Goal: Task Accomplishment & Management: Manage account settings

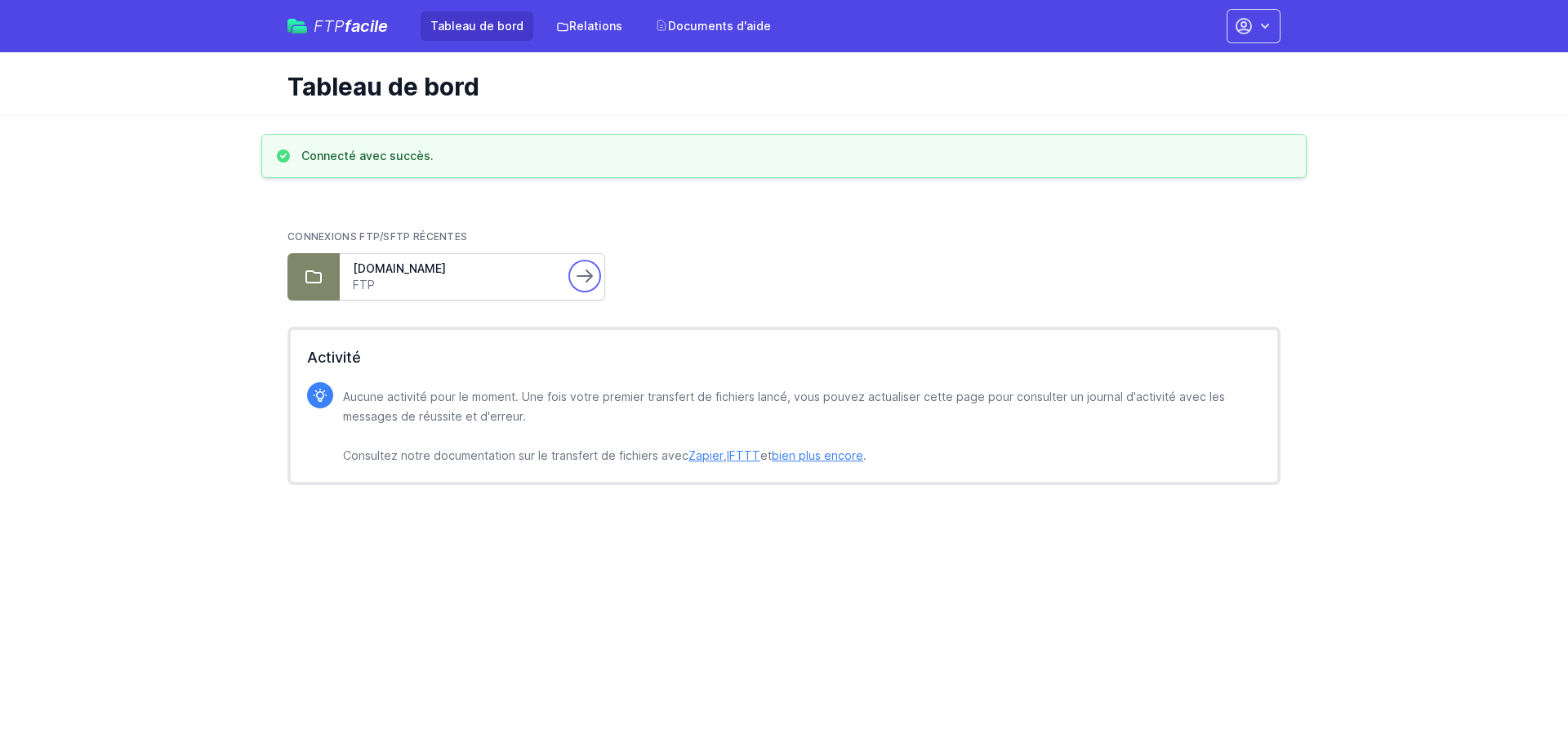
click at [579, 284] on icon at bounding box center [584, 276] width 19 height 19
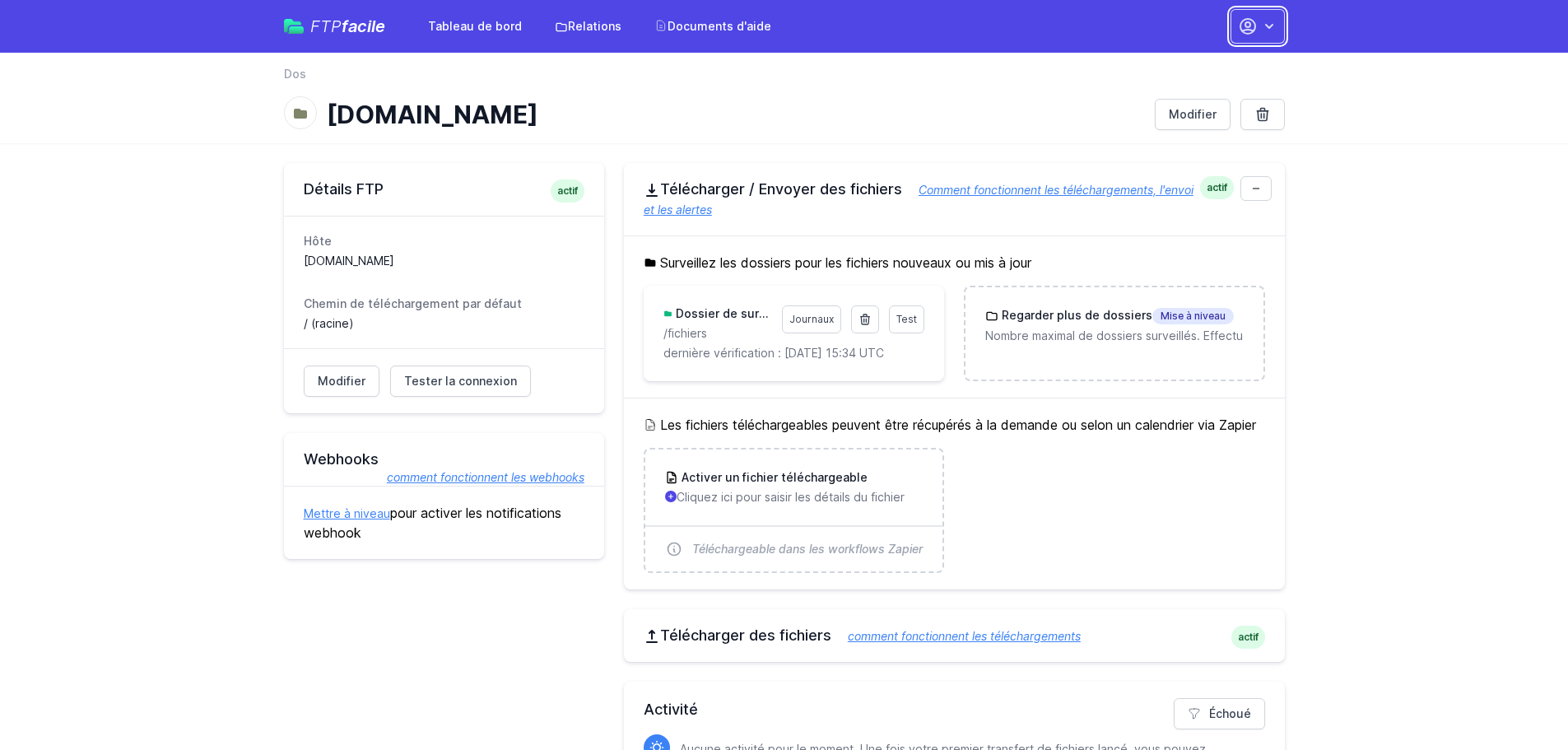
click at [1270, 17] on button "button" at bounding box center [1257, 26] width 54 height 35
click at [629, 132] on div "dos Dos ftp.ensylog.com Modifier" at bounding box center [784, 97] width 1054 height 90
click at [337, 27] on font "FTP" at bounding box center [325, 27] width 31 height 19
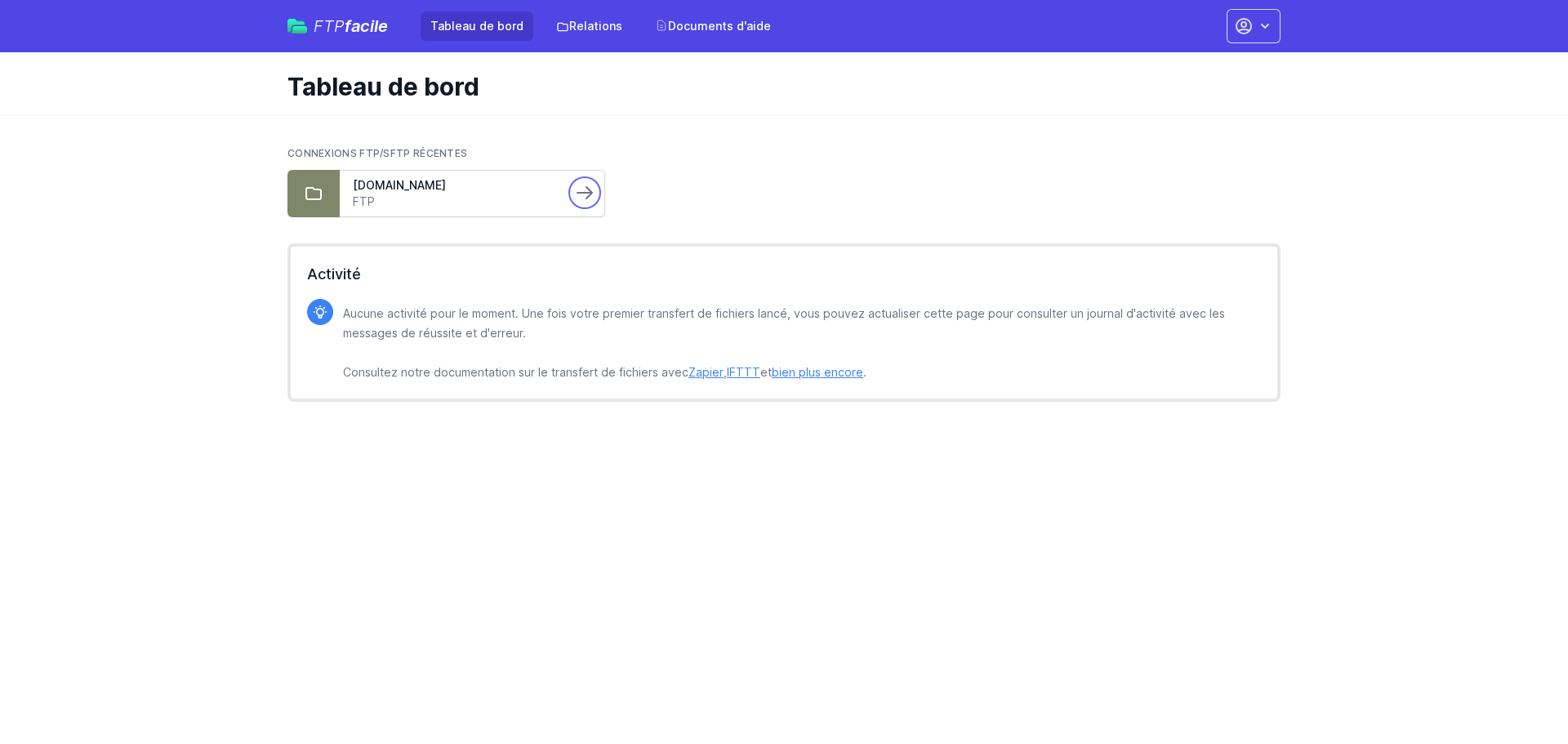
click at [577, 198] on icon at bounding box center [584, 192] width 19 height 19
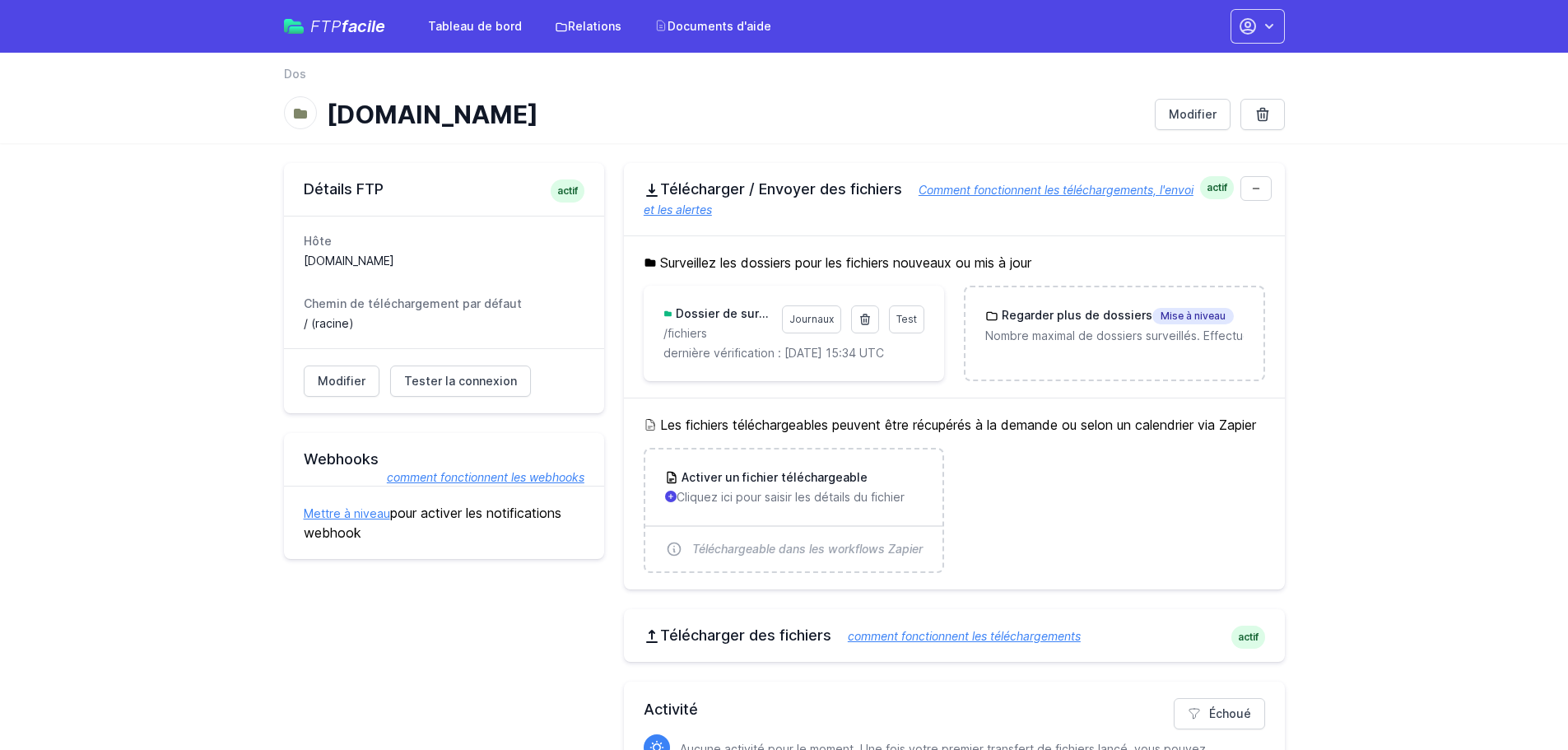
click at [740, 321] on h3 "Dossier de surveillance :" at bounding box center [722, 313] width 99 height 17
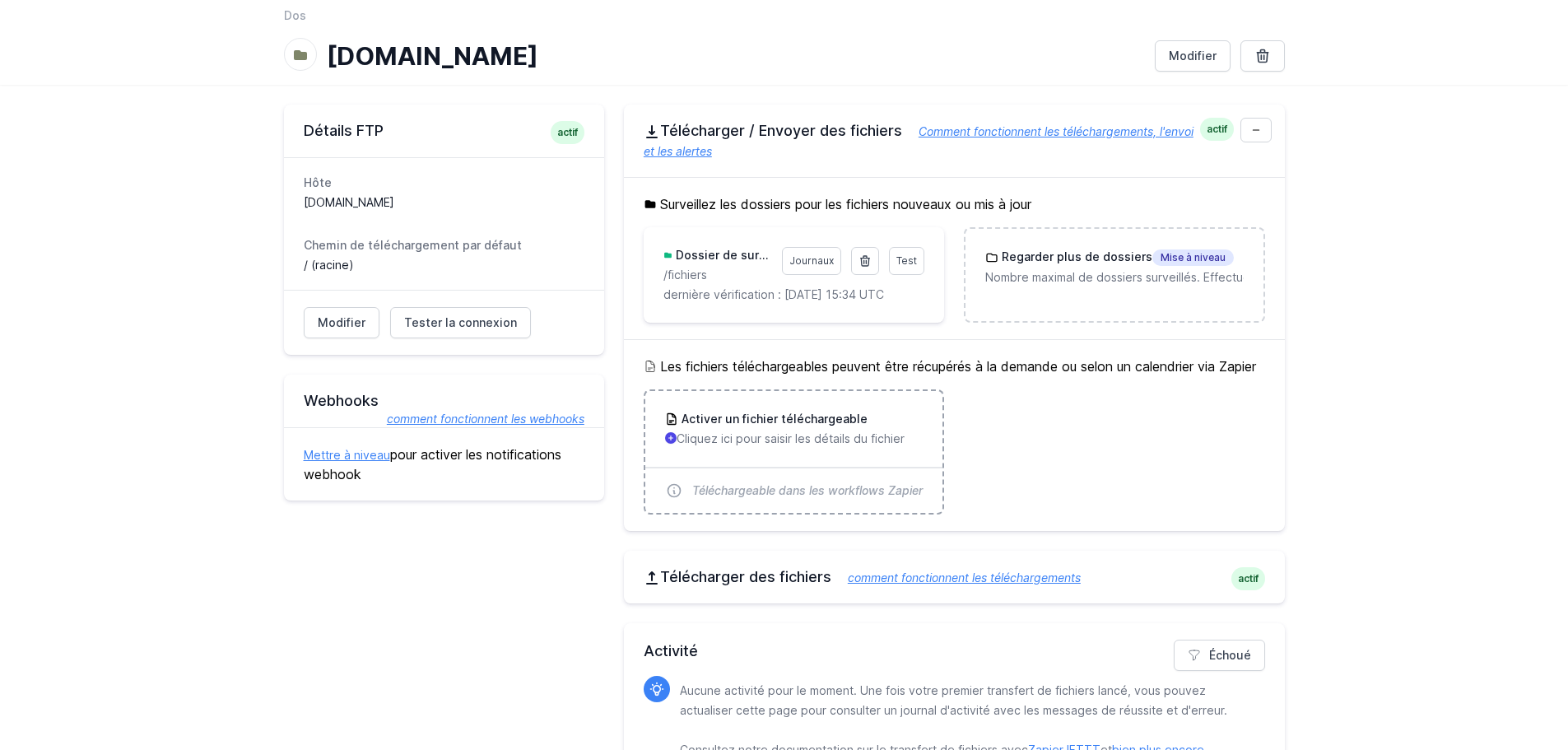
scroll to position [124, 0]
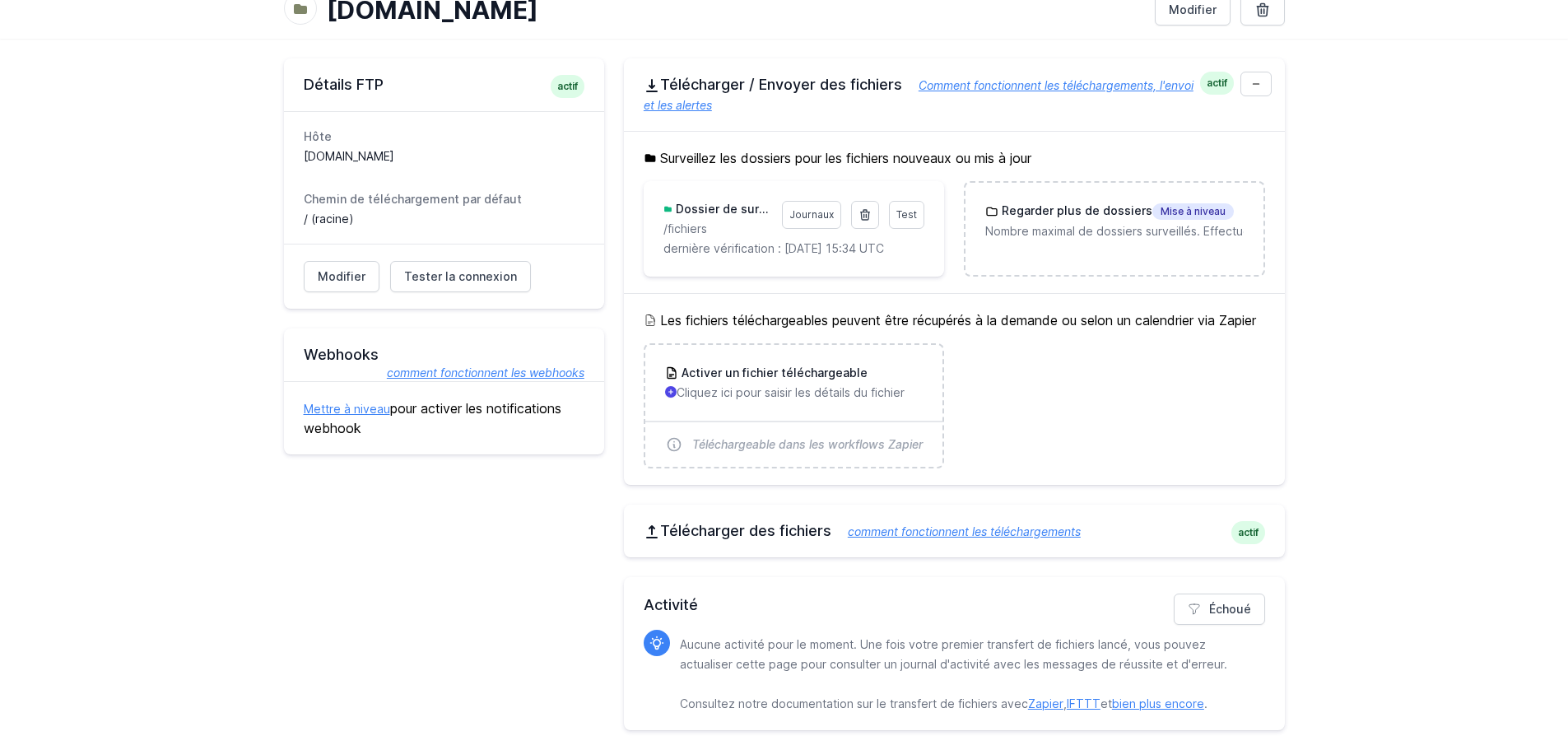
click at [1011, 528] on font "comment fonctionnent les téléchargements" at bounding box center [963, 531] width 233 height 14
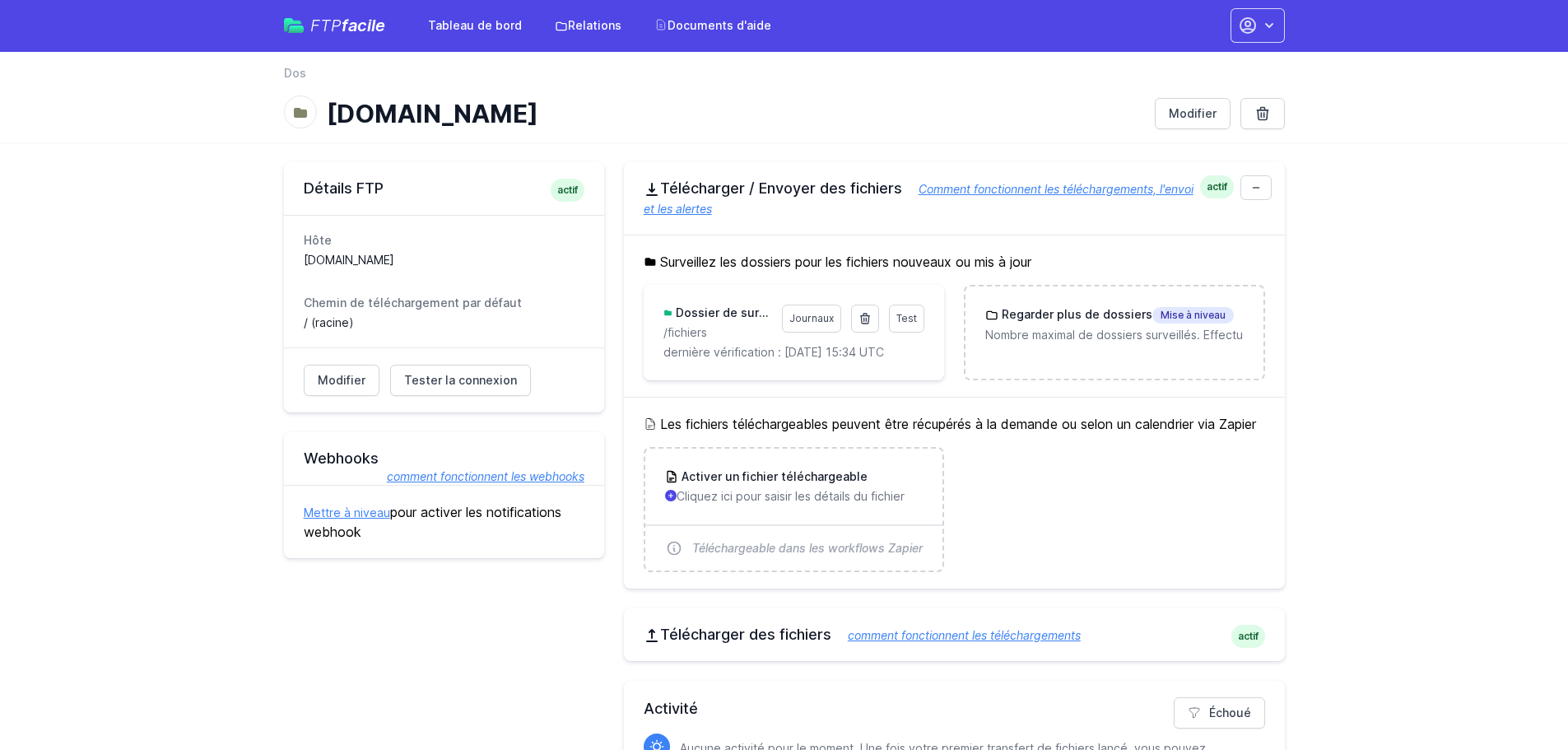
scroll to position [0, 0]
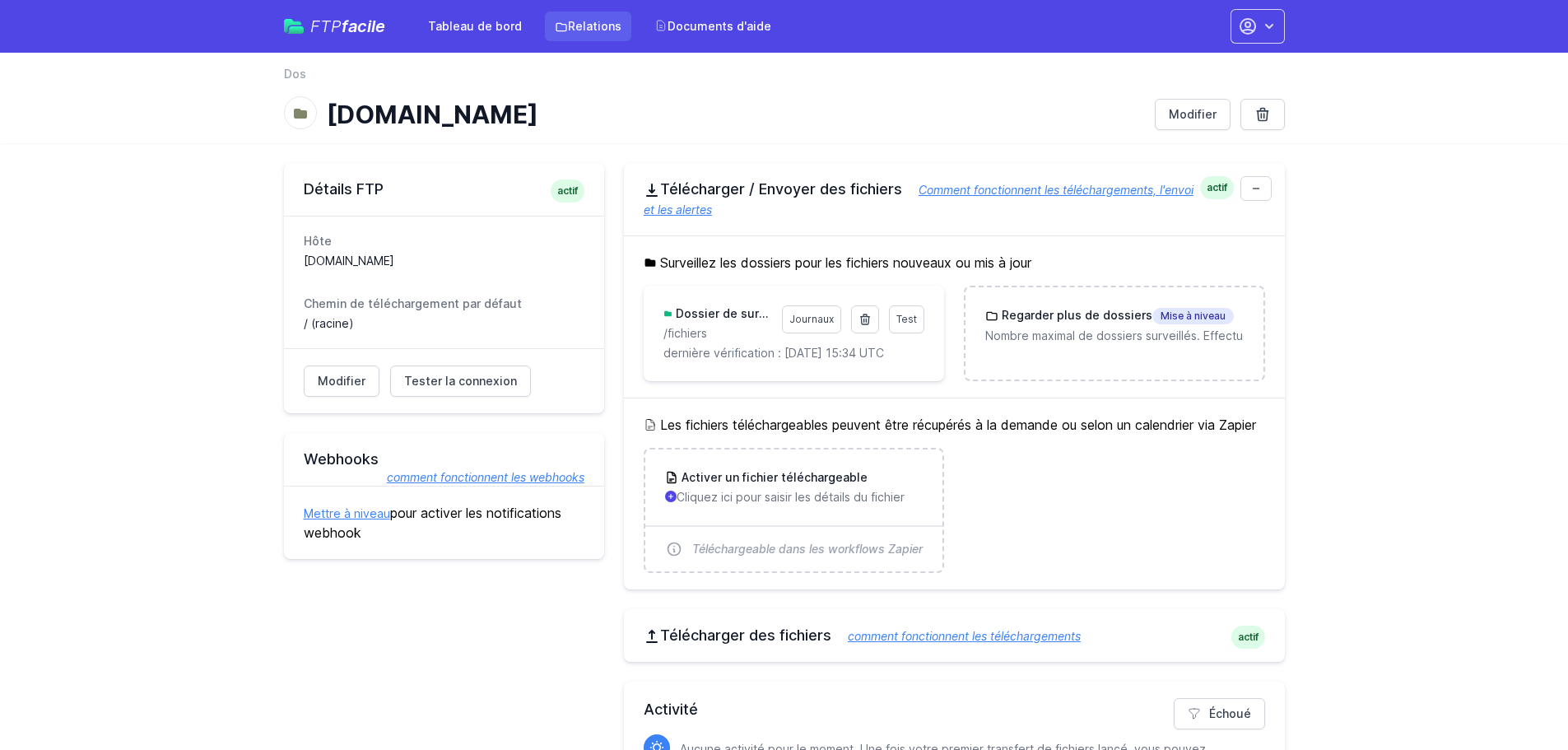
click at [598, 24] on font "Relations" at bounding box center [594, 26] width 53 height 14
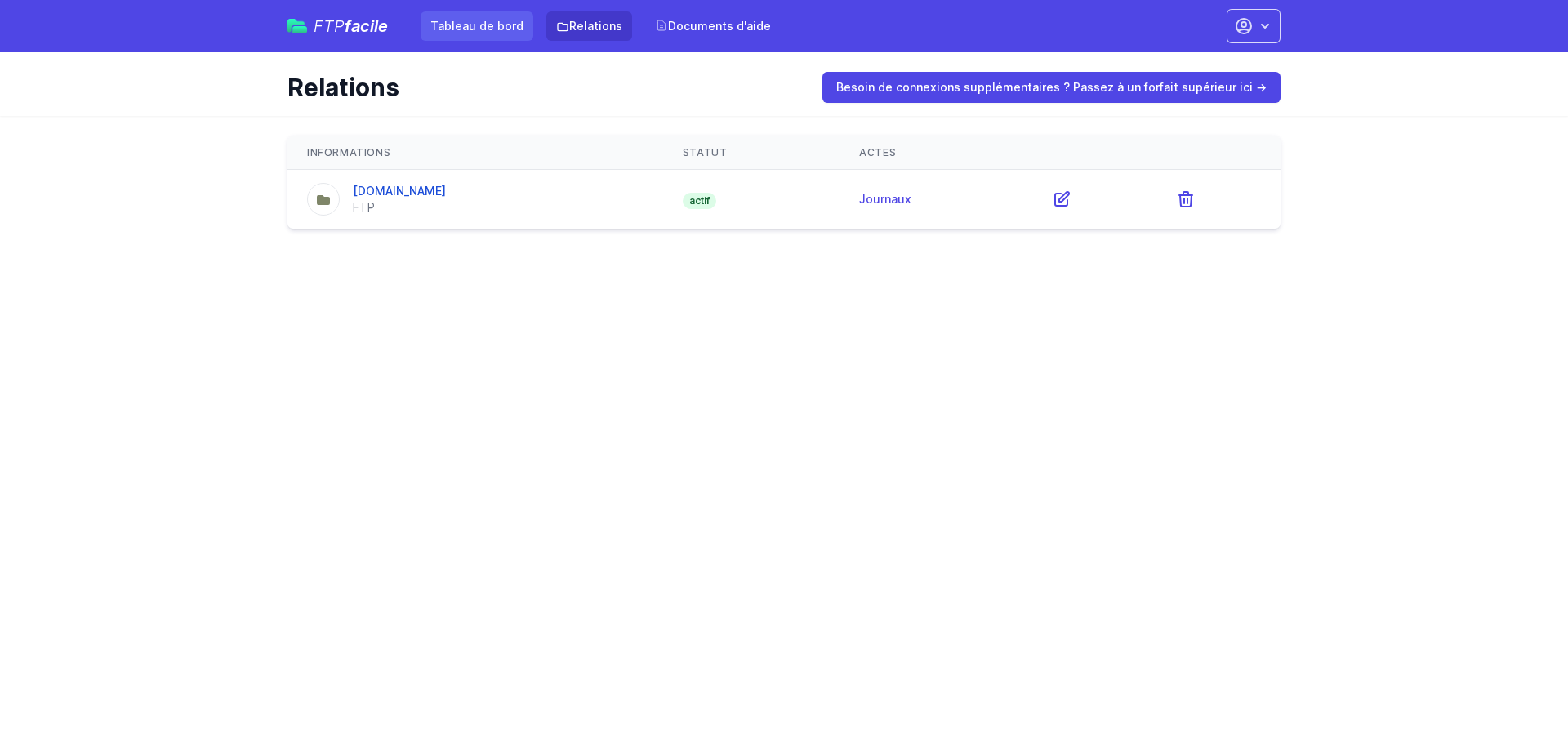
click at [433, 27] on font "Tableau de bord" at bounding box center [477, 25] width 93 height 14
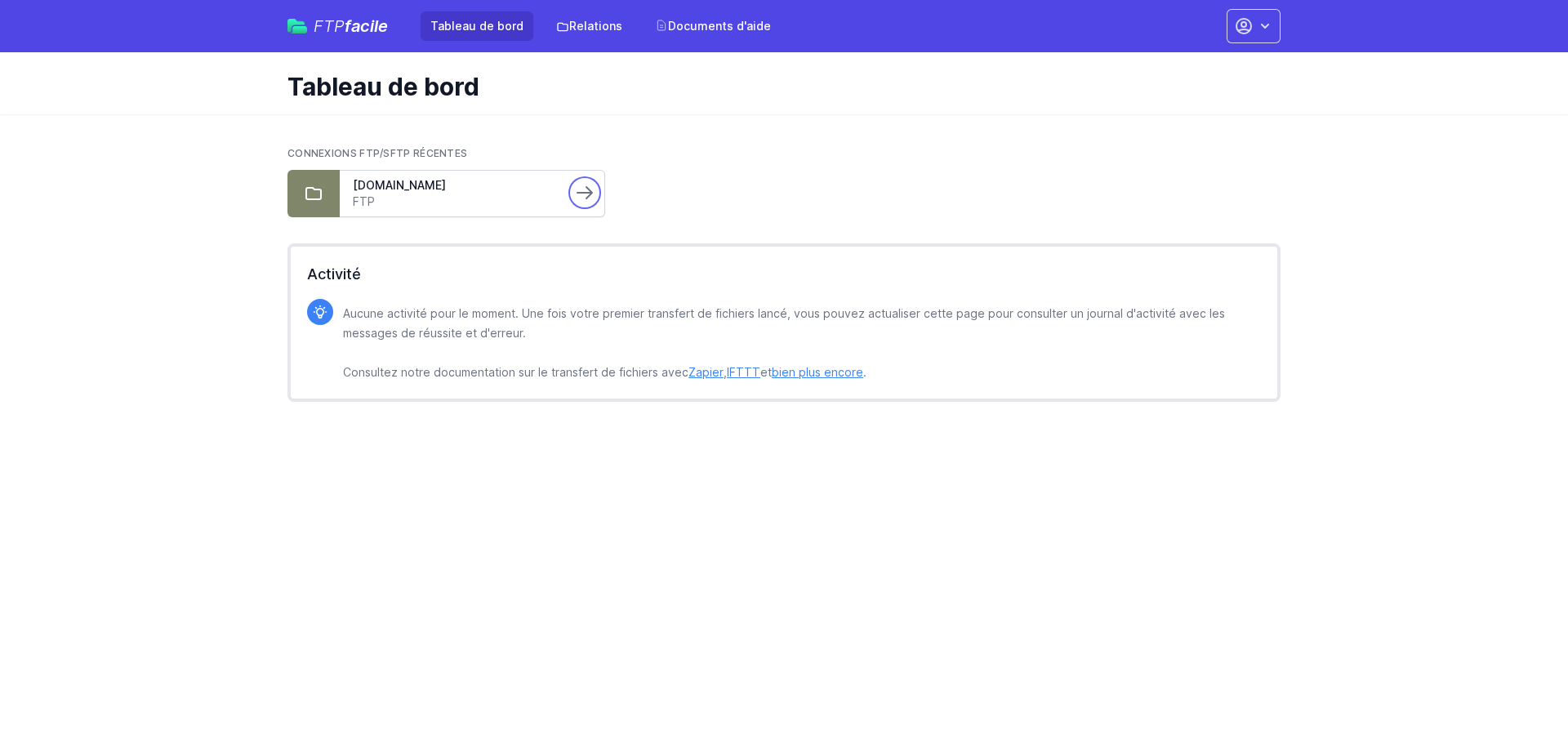
click at [579, 195] on icon at bounding box center [584, 192] width 19 height 19
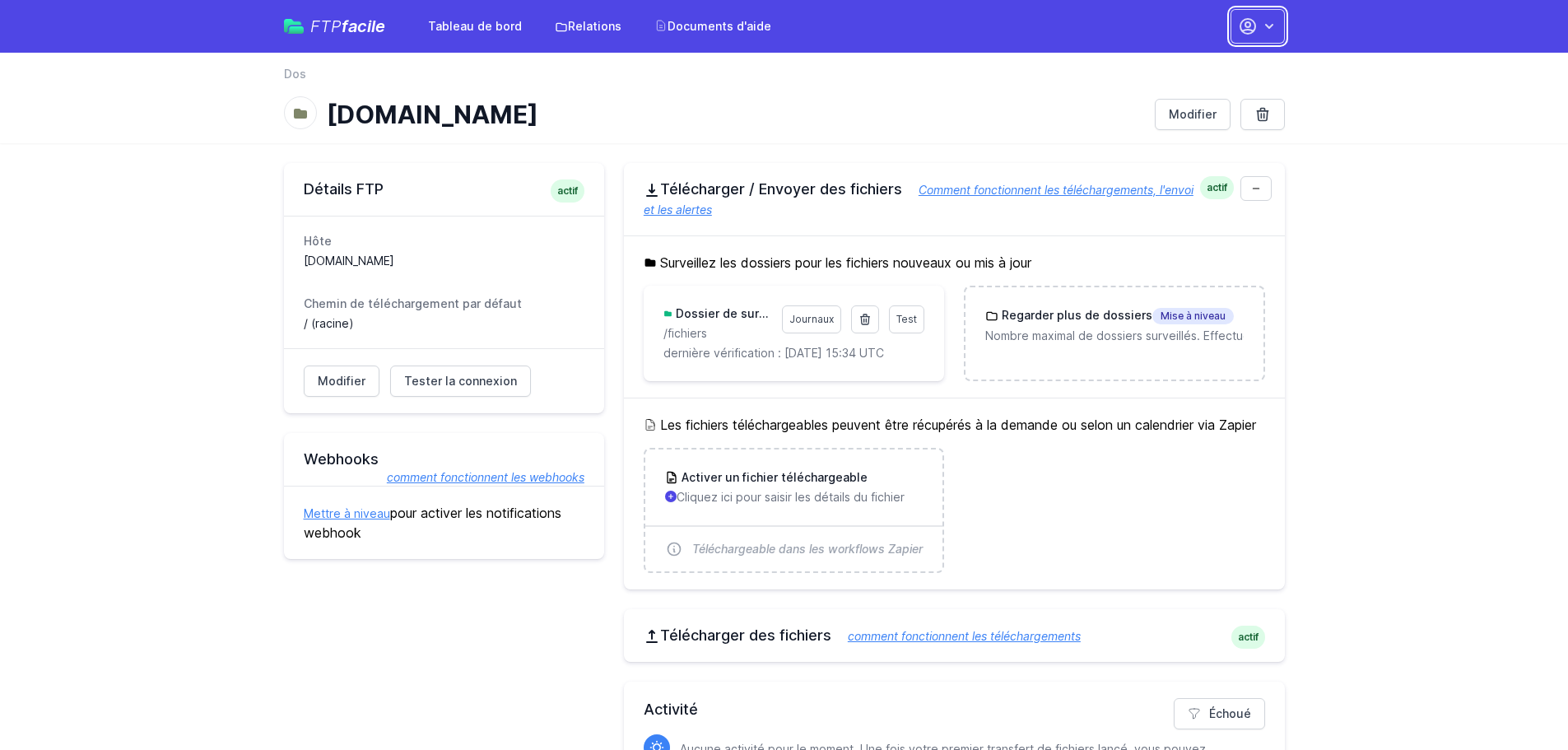
click at [1267, 28] on icon "button" at bounding box center [1269, 26] width 17 height 17
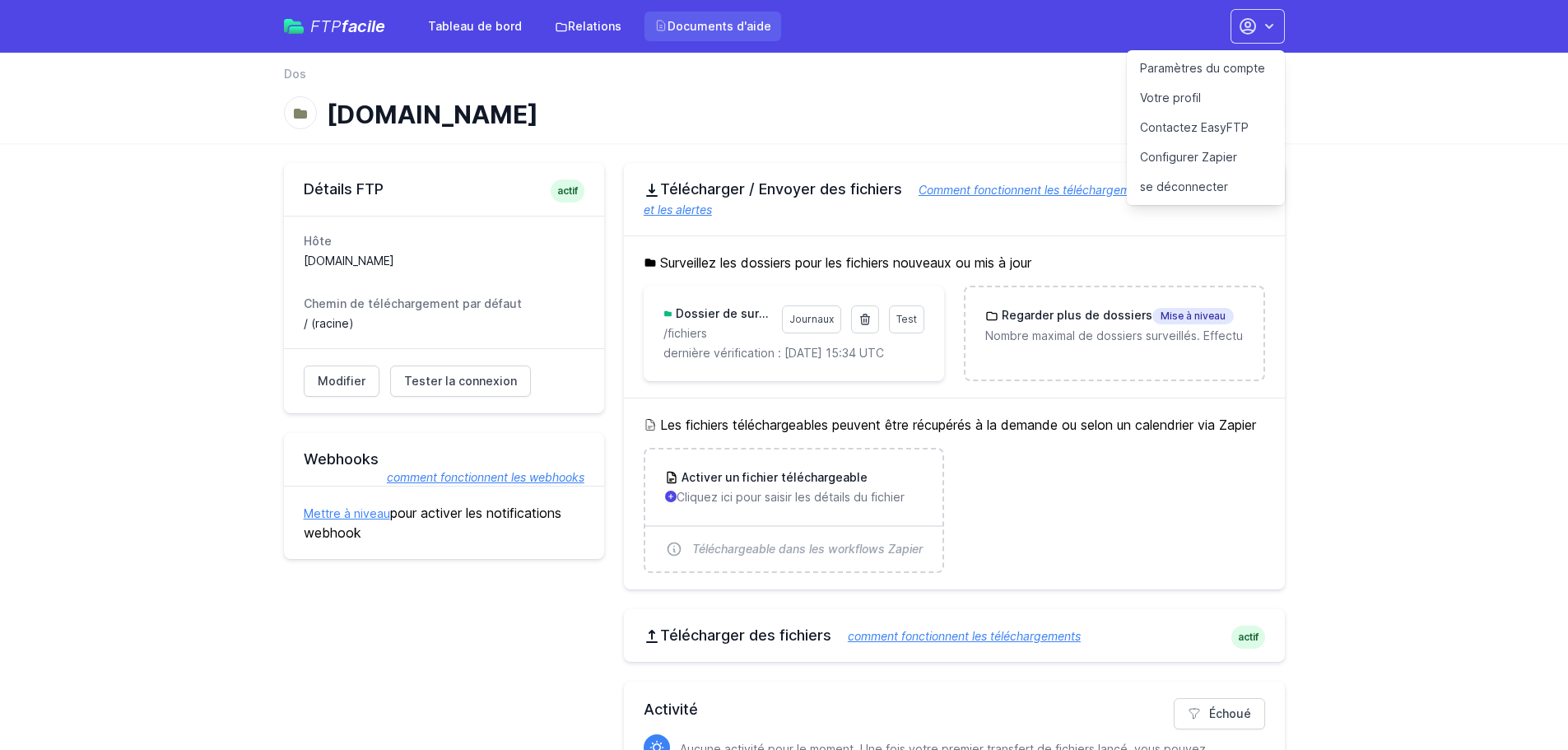
click at [682, 20] on font "Documents d'aide" at bounding box center [719, 26] width 104 height 14
click at [1227, 66] on font "Paramètres du compte" at bounding box center [1202, 68] width 125 height 14
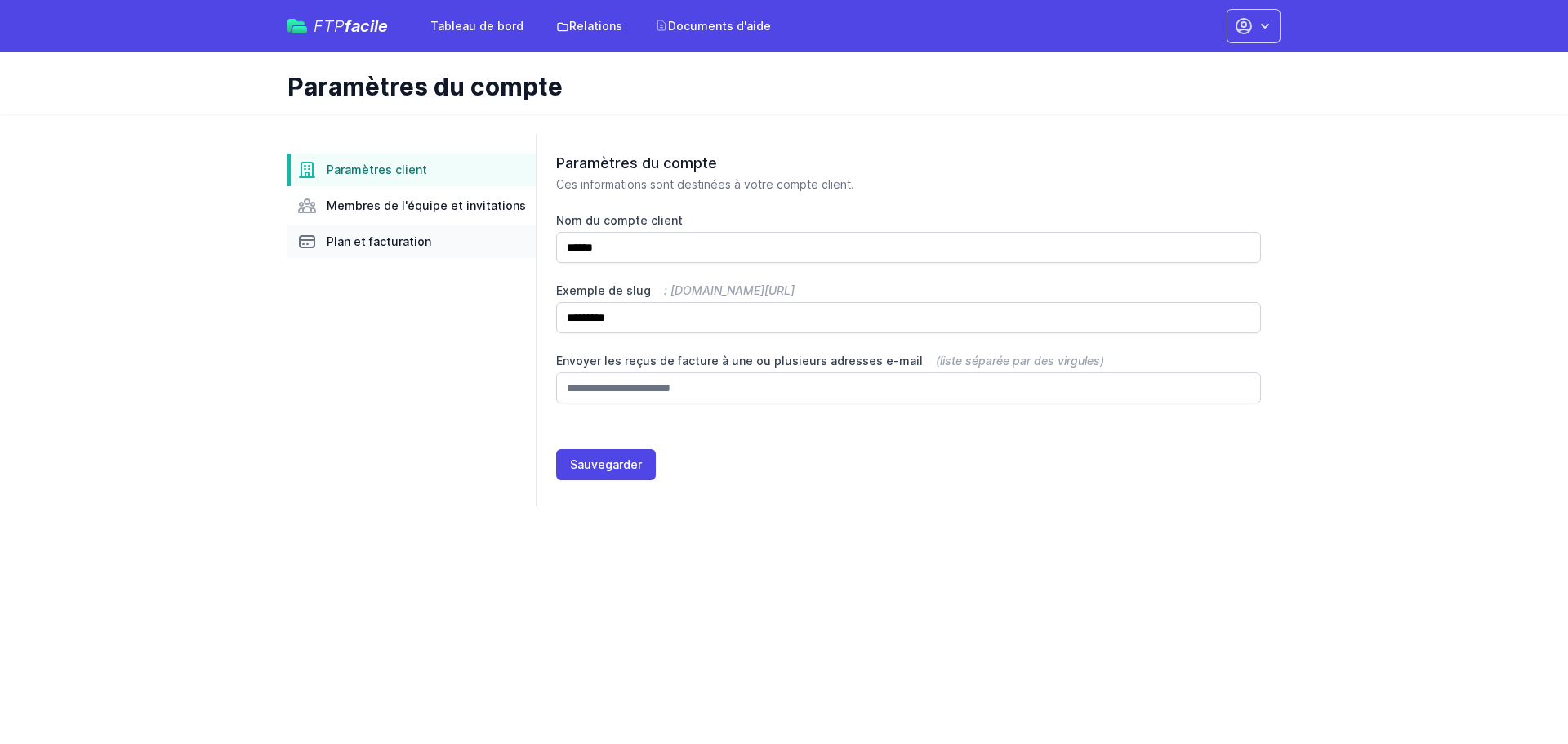
click at [335, 236] on font "Plan et facturation" at bounding box center [379, 242] width 105 height 14
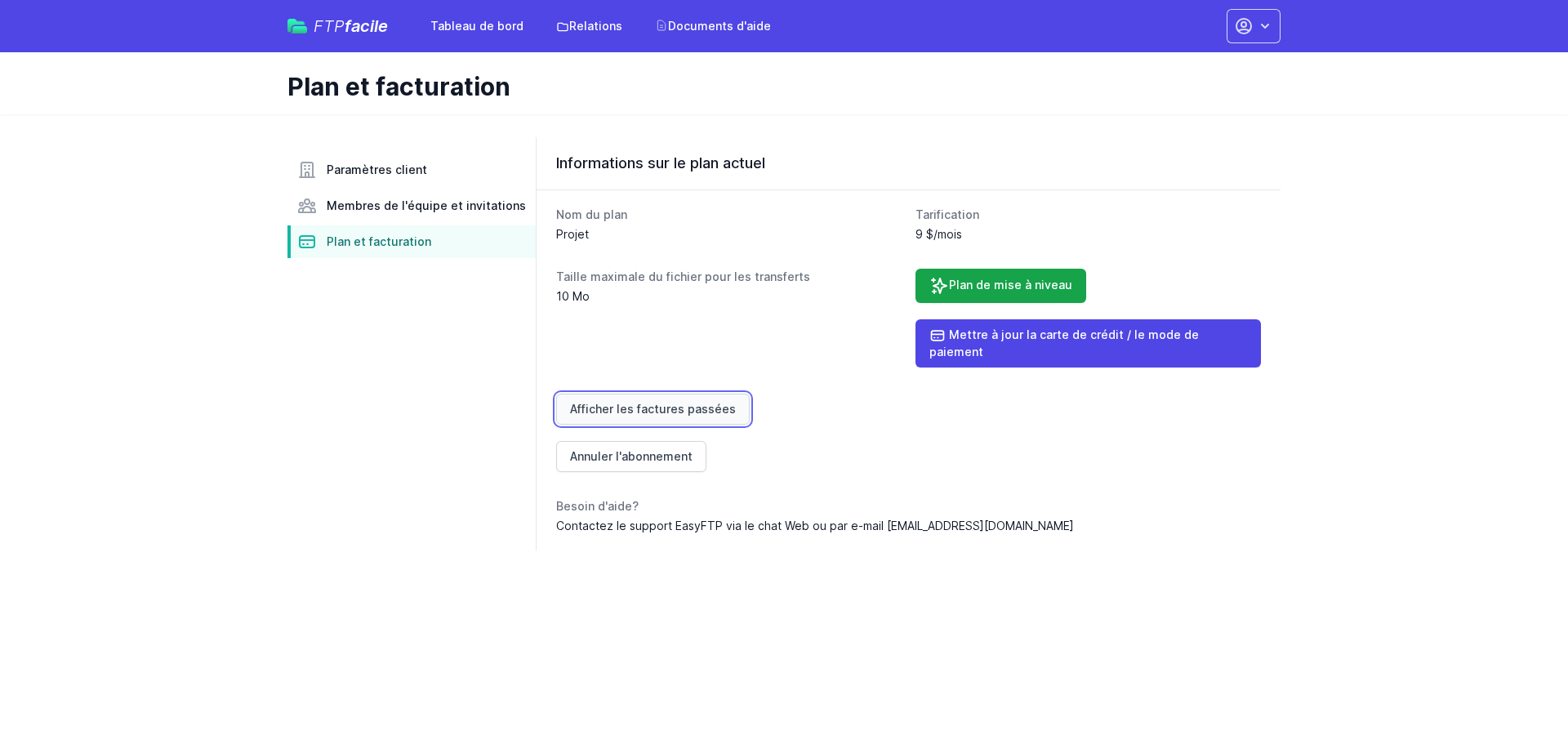
click at [702, 401] on font "Afficher les factures passées" at bounding box center [653, 408] width 166 height 14
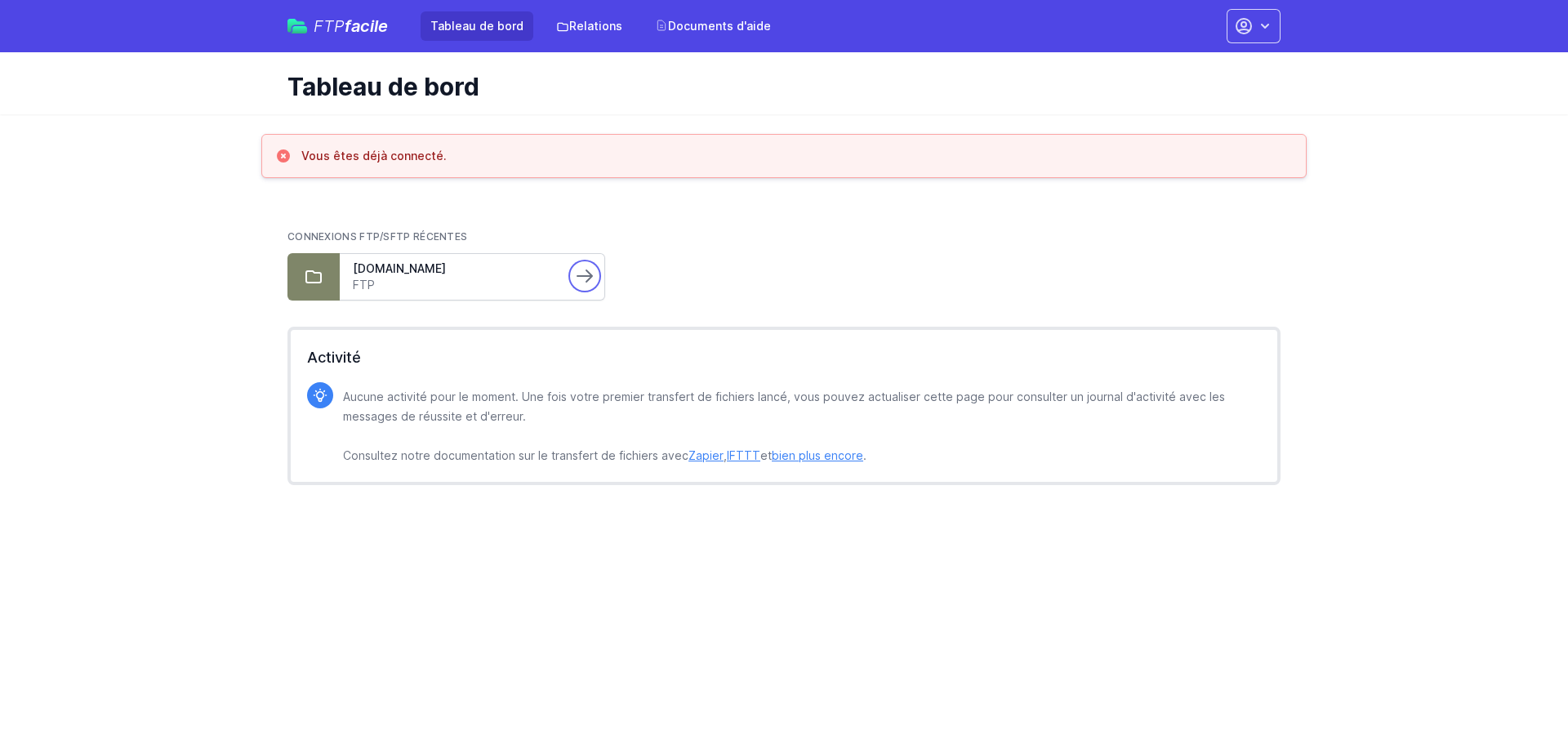
click at [589, 272] on icon at bounding box center [584, 276] width 15 height 11
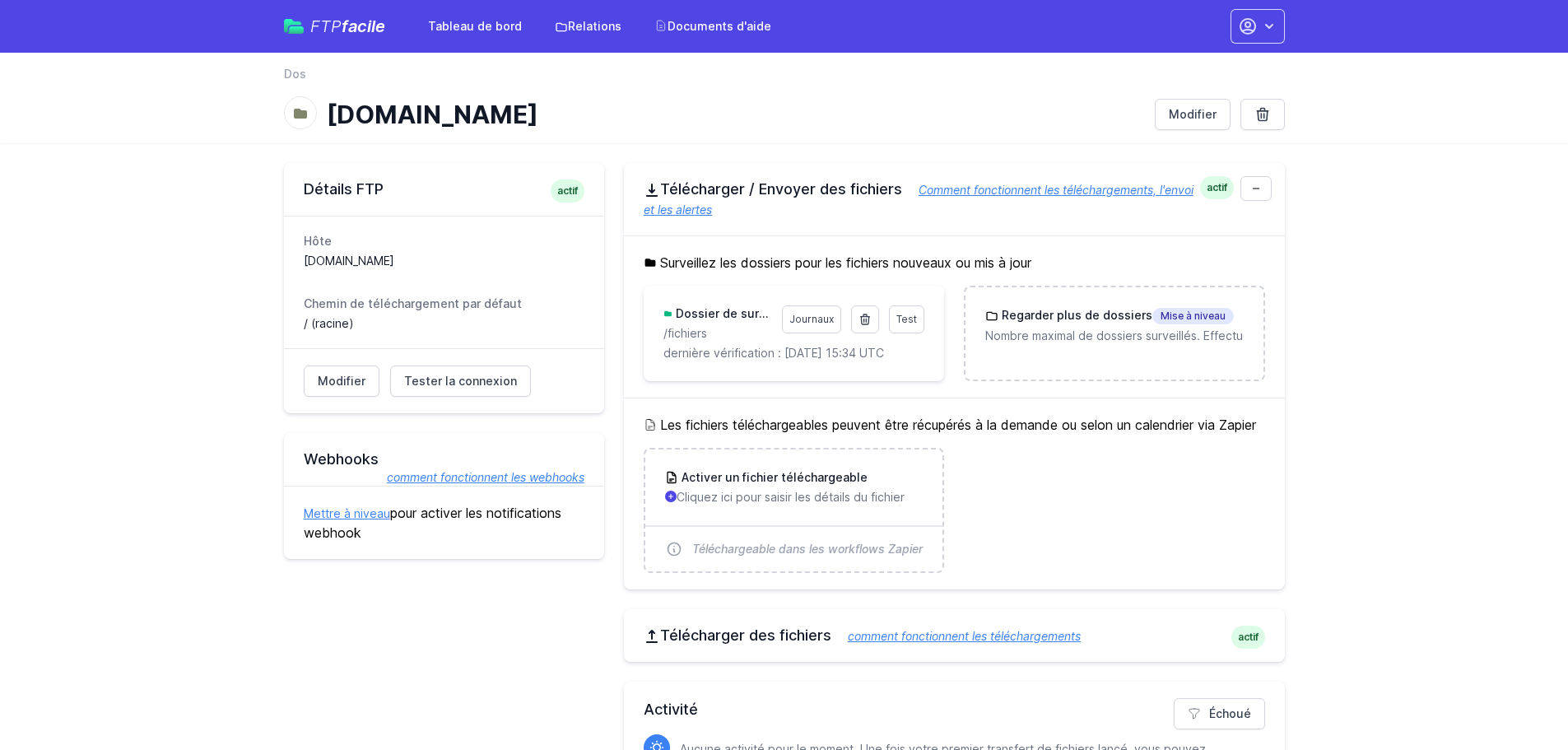
click at [1454, 228] on main "Détails FTP actif Hôte ftp.ensylog.com Chemin de téléchargement par défaut / (r…" at bounding box center [784, 499] width 1568 height 711
click at [1421, 226] on main "Détails FTP actif Hôte ftp.ensylog.com Chemin de téléchargement par défaut / (r…" at bounding box center [784, 499] width 1568 height 711
click at [1271, 45] on div "FTP facile Tableau de bord Relations Documents d'aide Paramètres du compte Votr…" at bounding box center [784, 26] width 1000 height 52
click at [1249, 19] on icon "button" at bounding box center [1247, 26] width 15 height 15
click at [334, 19] on font "FTP" at bounding box center [325, 27] width 31 height 19
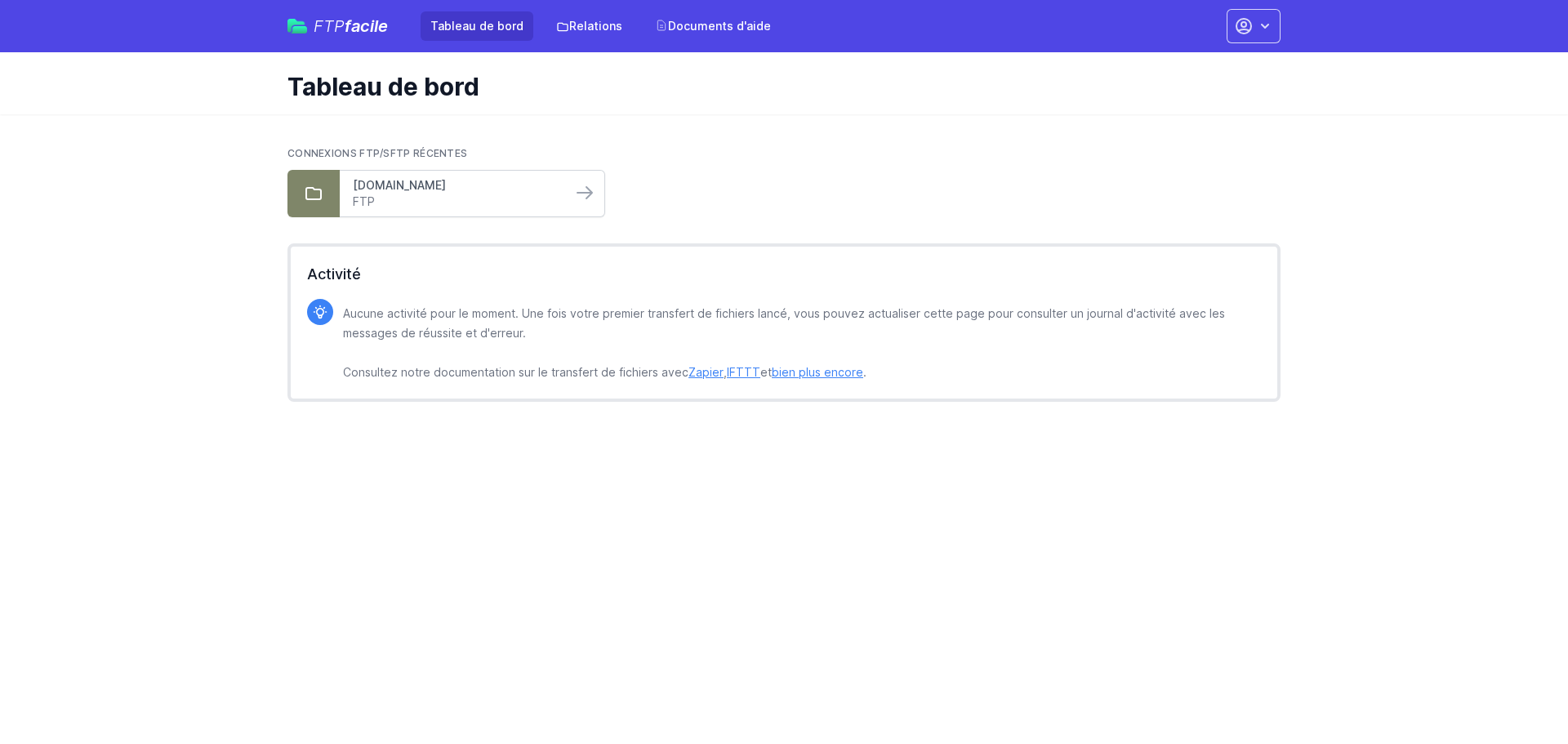
click at [536, 191] on link "ftp.ensylog.com" at bounding box center [456, 185] width 206 height 17
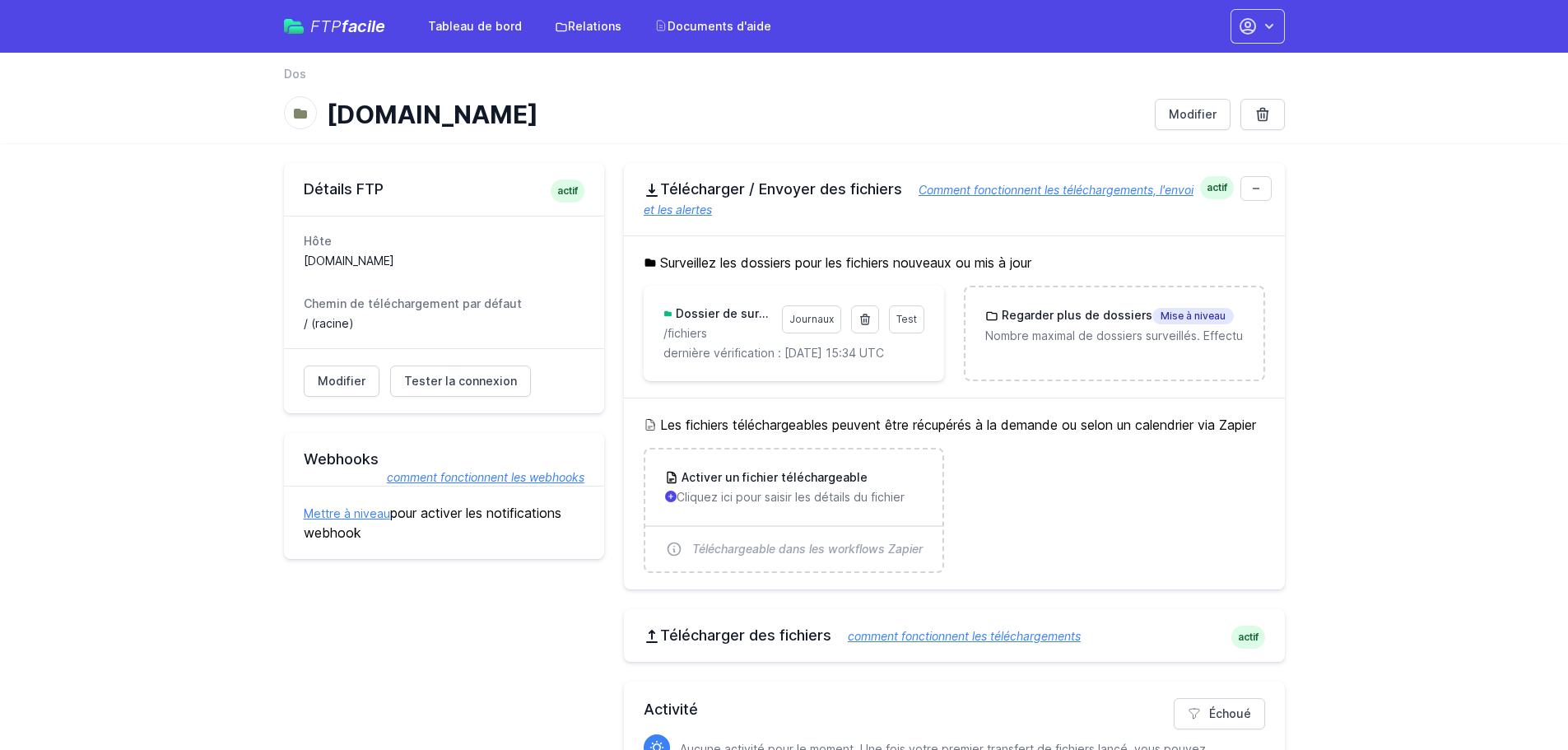
click at [1057, 643] on font "comment fonctionnent les téléchargements" at bounding box center [963, 636] width 233 height 14
click at [1257, 20] on icon "button" at bounding box center [1247, 27] width 19 height 19
click at [1223, 66] on font "Paramètres du compte" at bounding box center [1202, 68] width 125 height 14
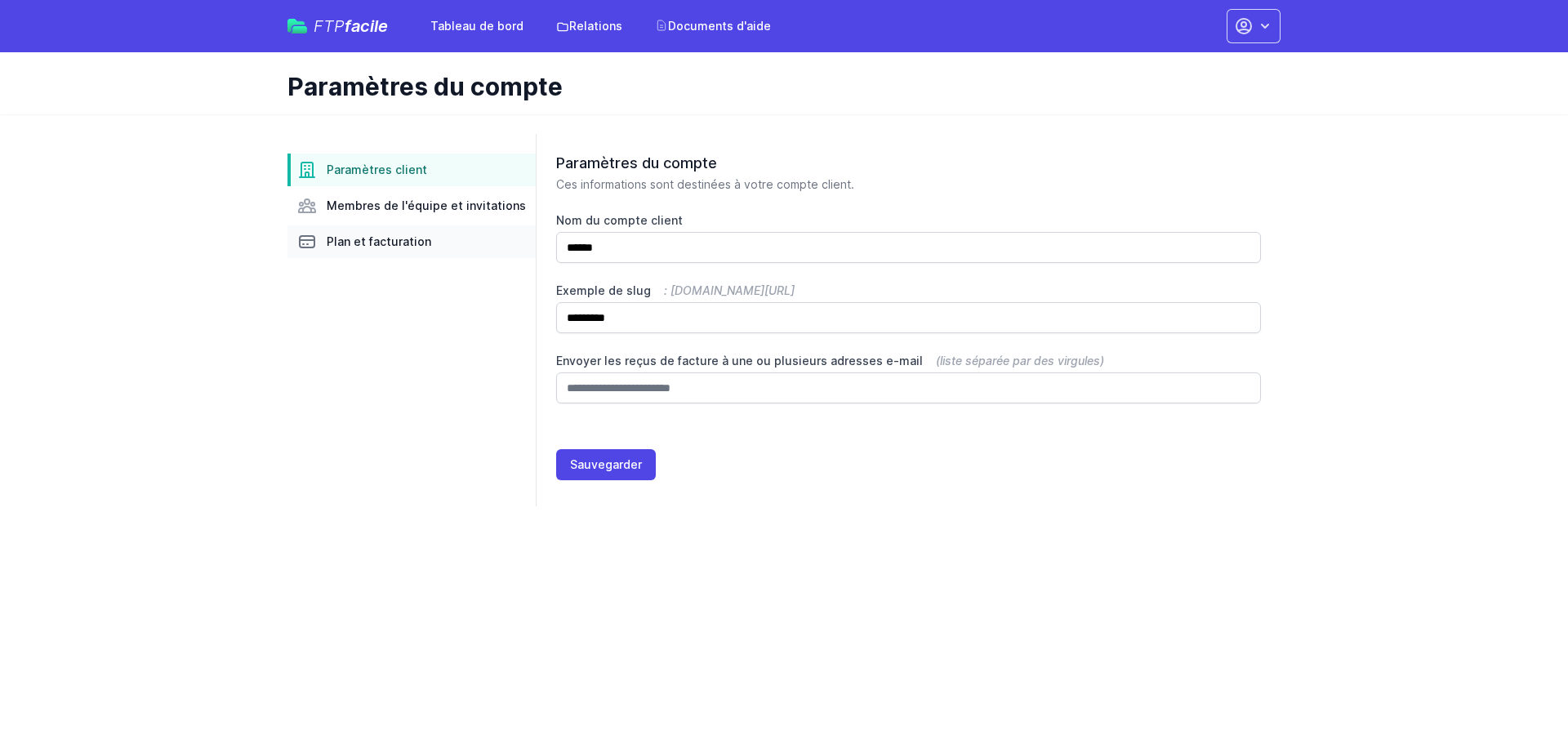
click at [369, 230] on link "Plan et facturation" at bounding box center [411, 242] width 249 height 33
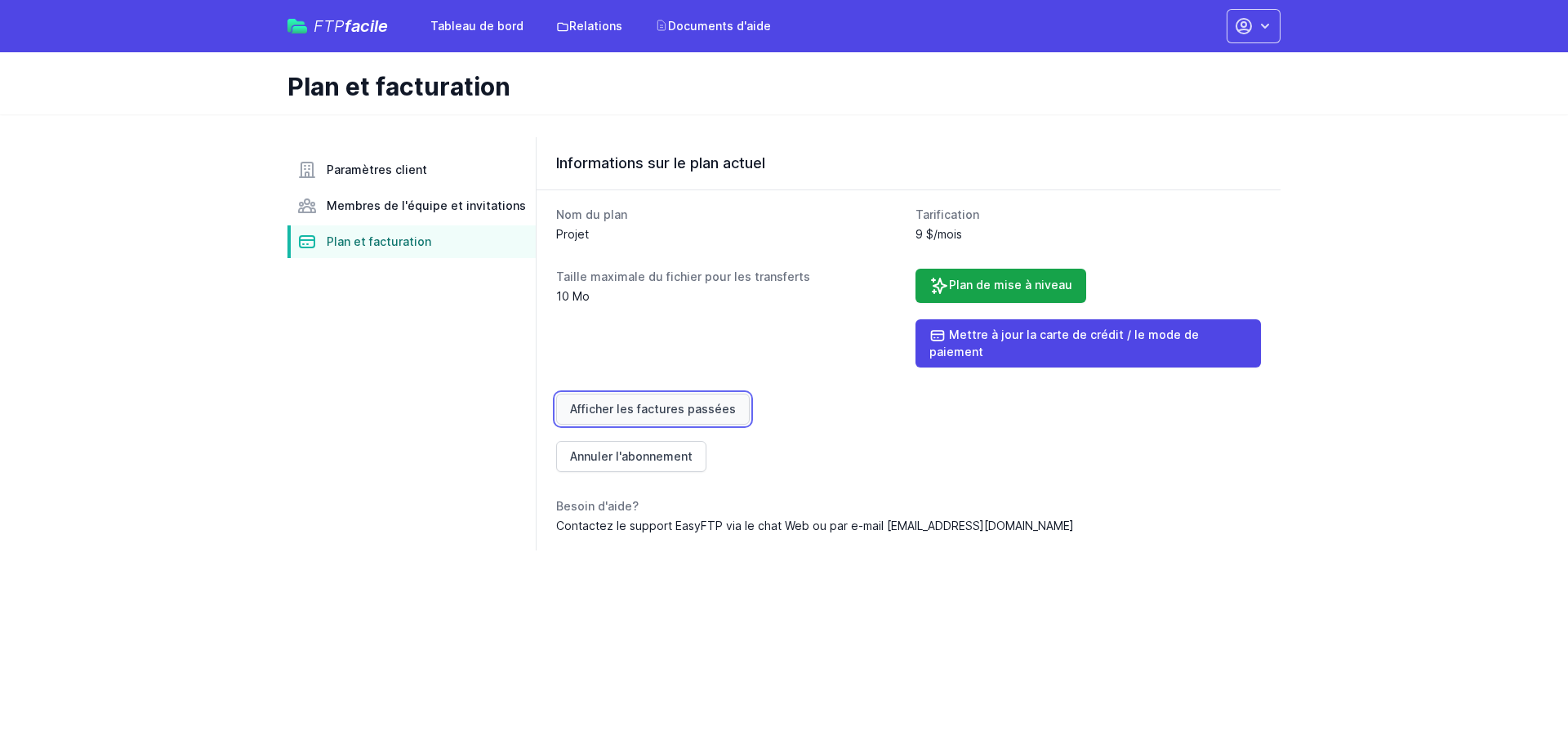
click at [719, 401] on font "Afficher les factures passées" at bounding box center [653, 408] width 166 height 14
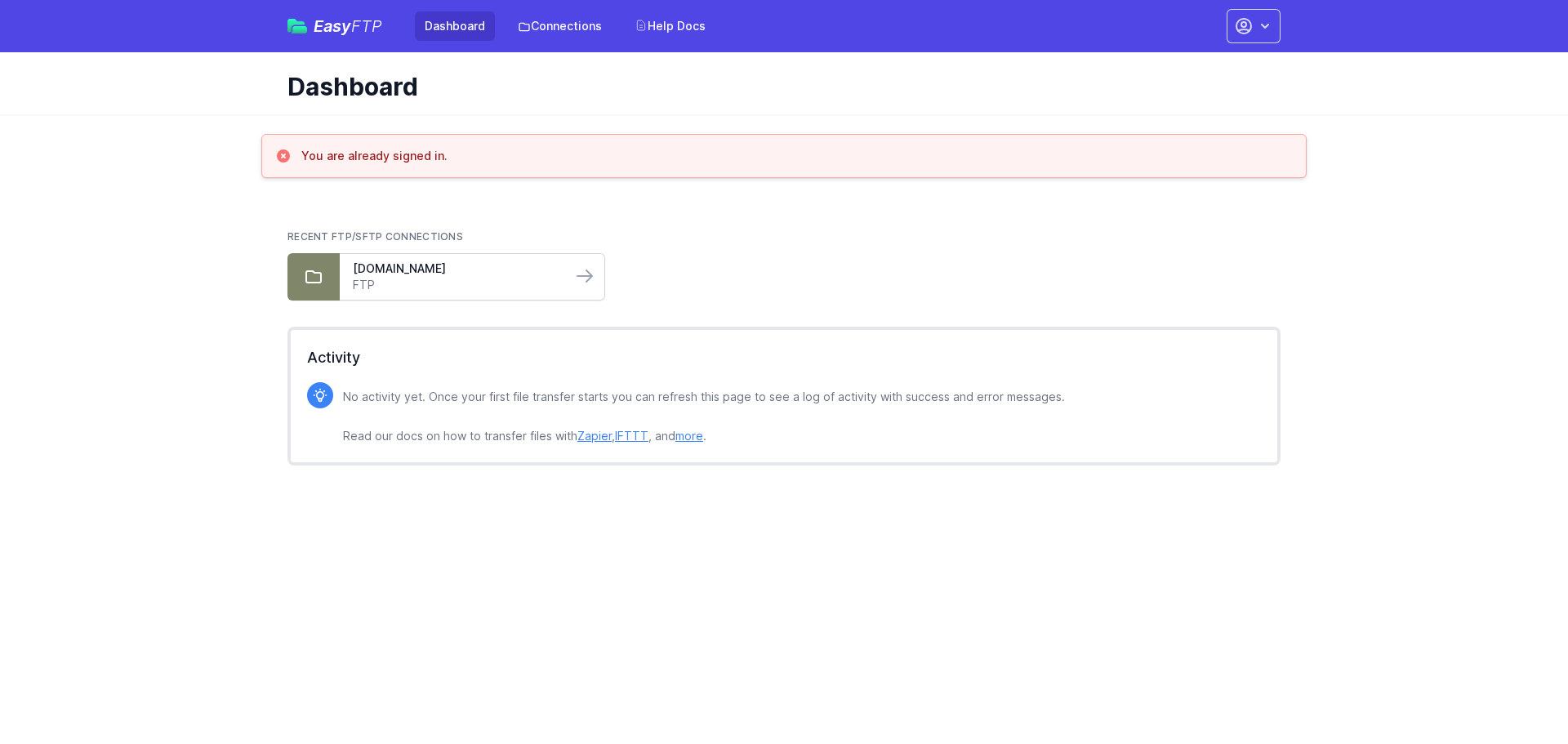
click at [597, 257] on div "[DOMAIN_NAME] FTP" at bounding box center [473, 277] width 265 height 47
click at [589, 277] on icon at bounding box center [584, 276] width 15 height 11
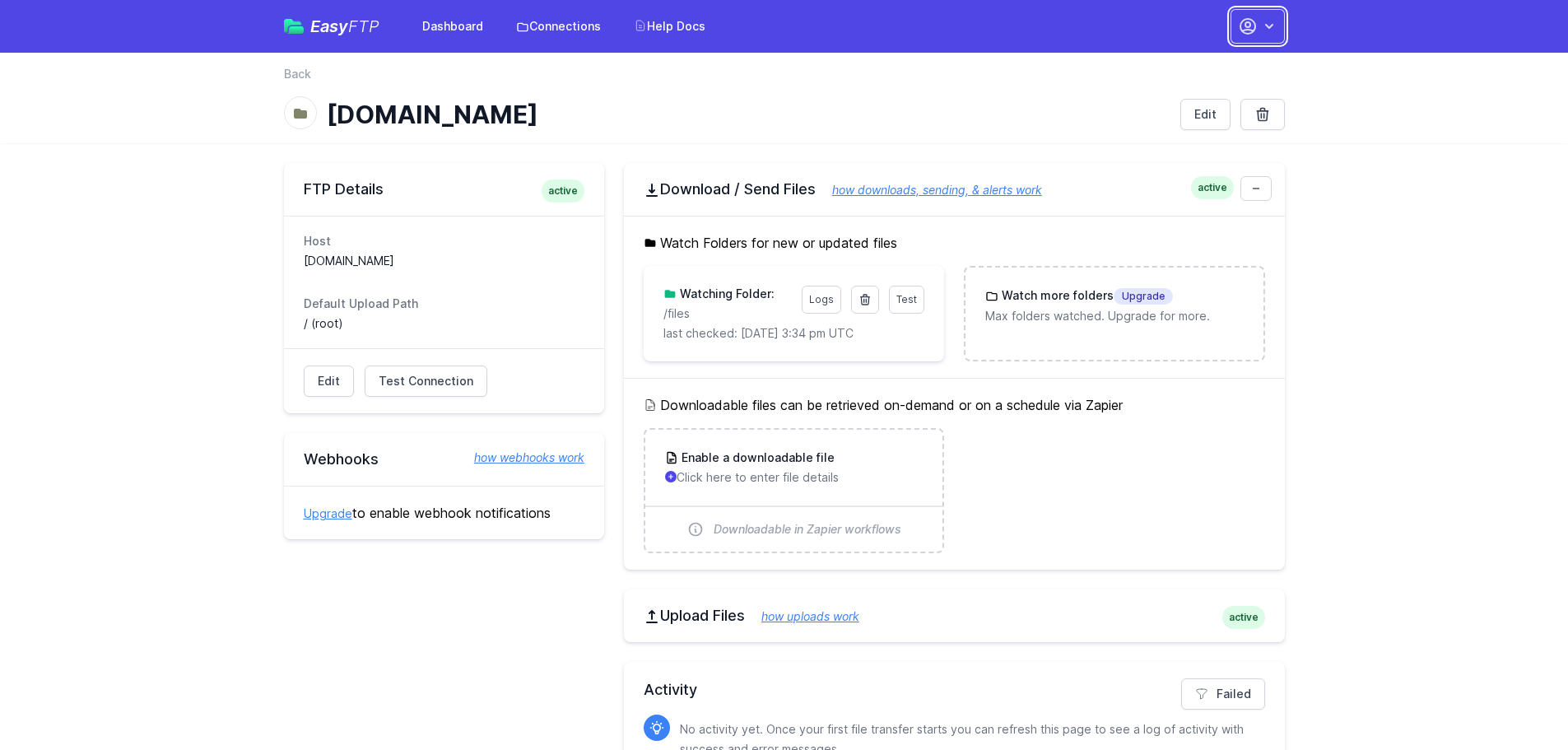
click at [1265, 16] on button "button" at bounding box center [1257, 26] width 54 height 35
click at [1195, 147] on link "Set up Zapier" at bounding box center [1206, 157] width 158 height 29
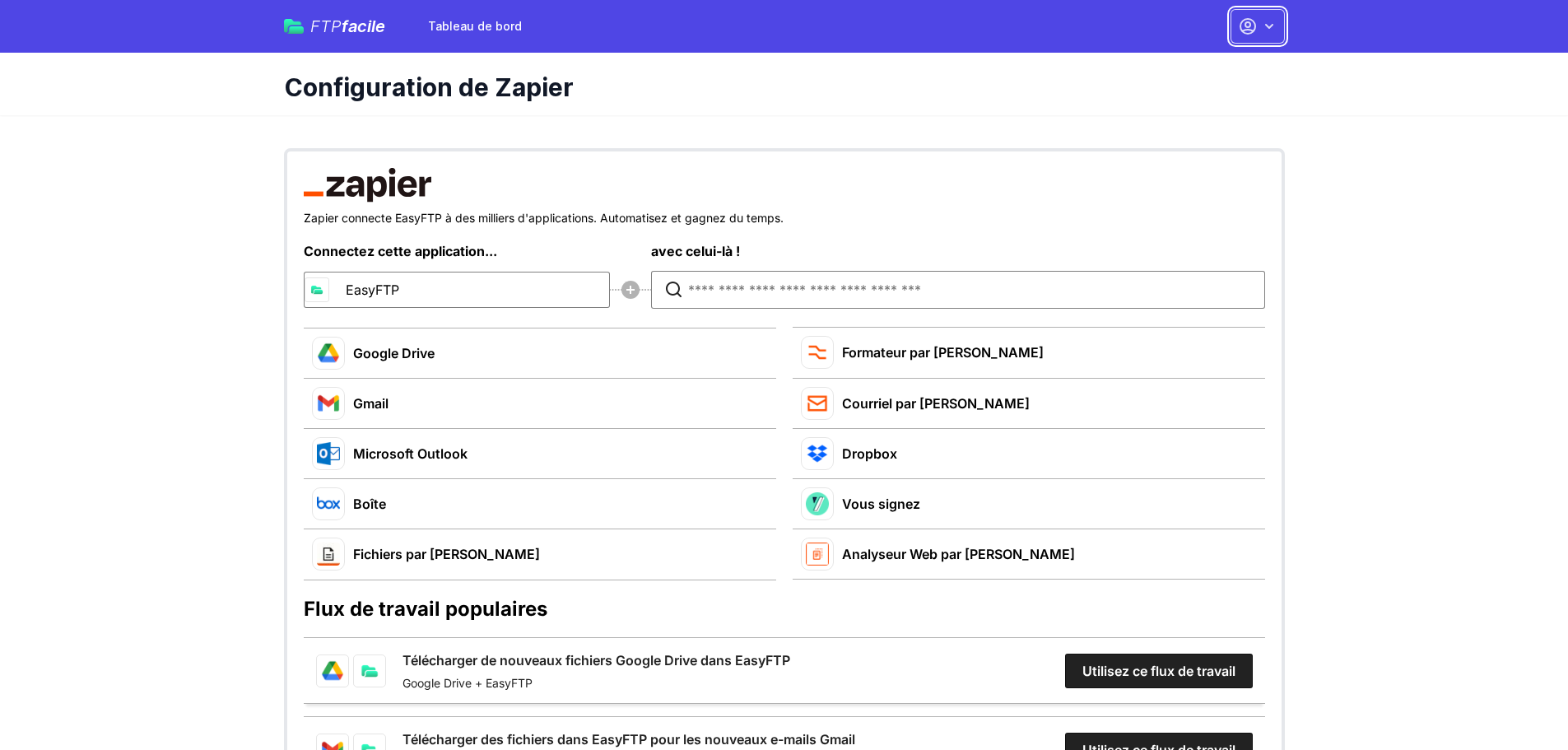
click at [1272, 24] on icon "button" at bounding box center [1269, 26] width 17 height 17
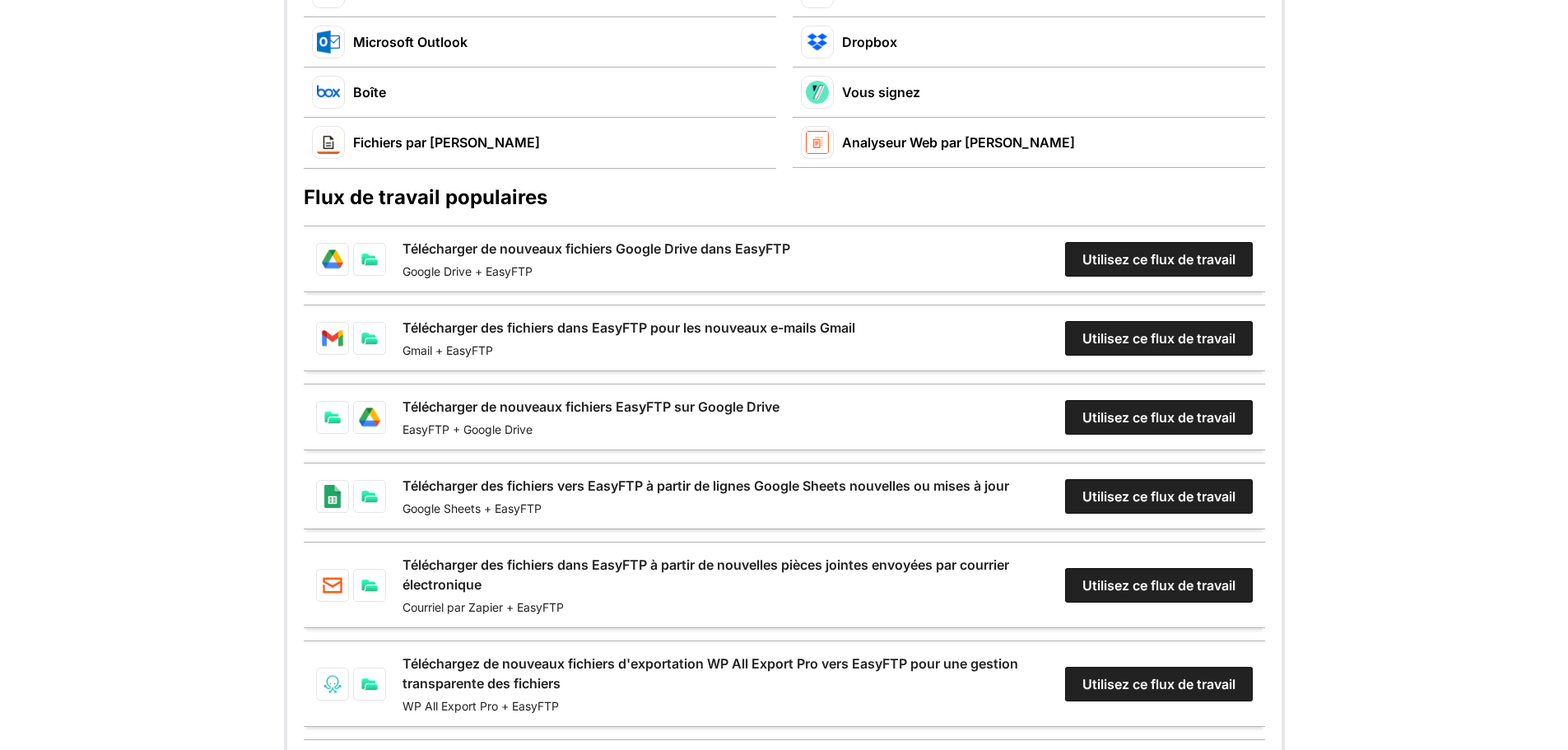
scroll to position [82, 0]
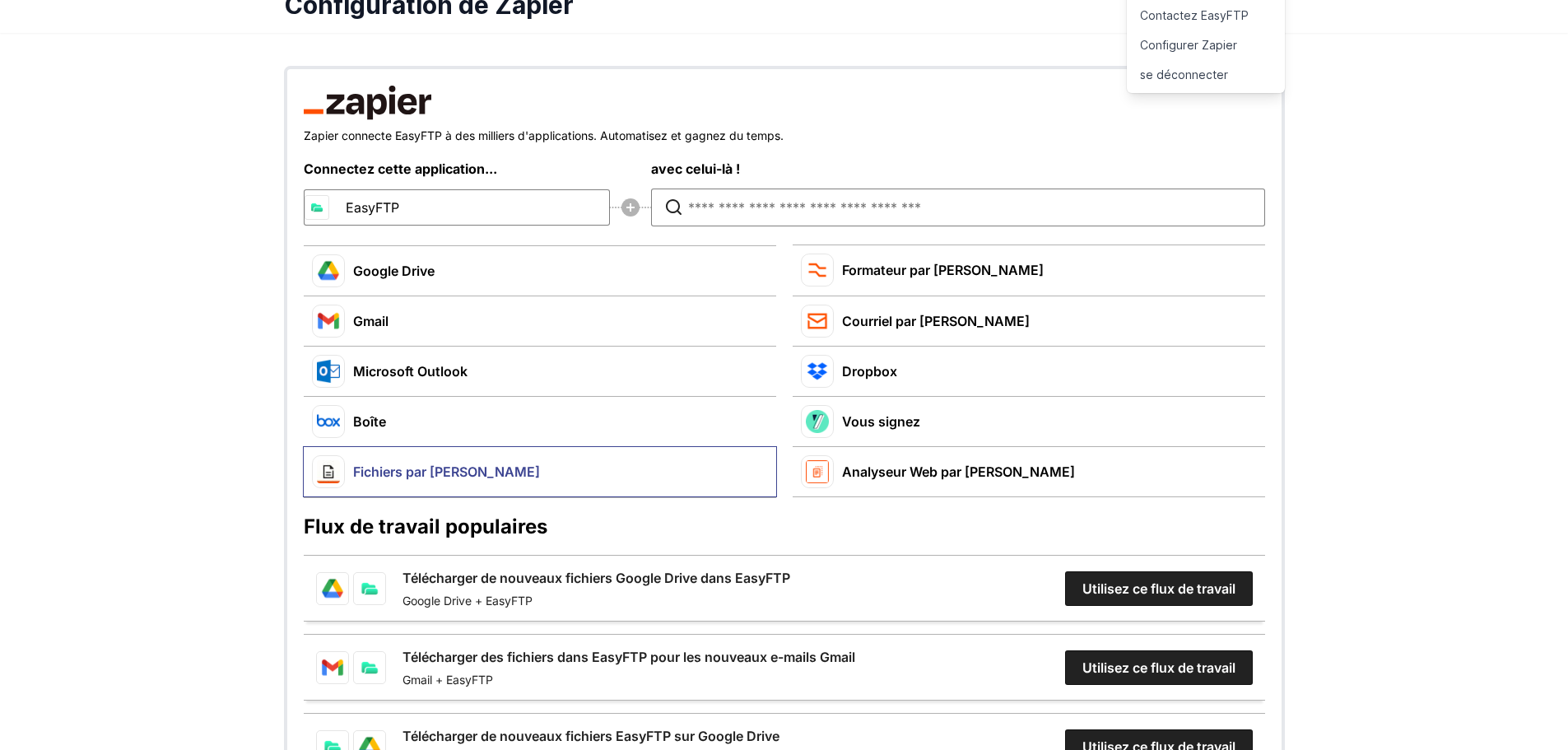
click at [505, 470] on button "Fichiers par Zapier" at bounding box center [540, 472] width 473 height 50
type input "**********"
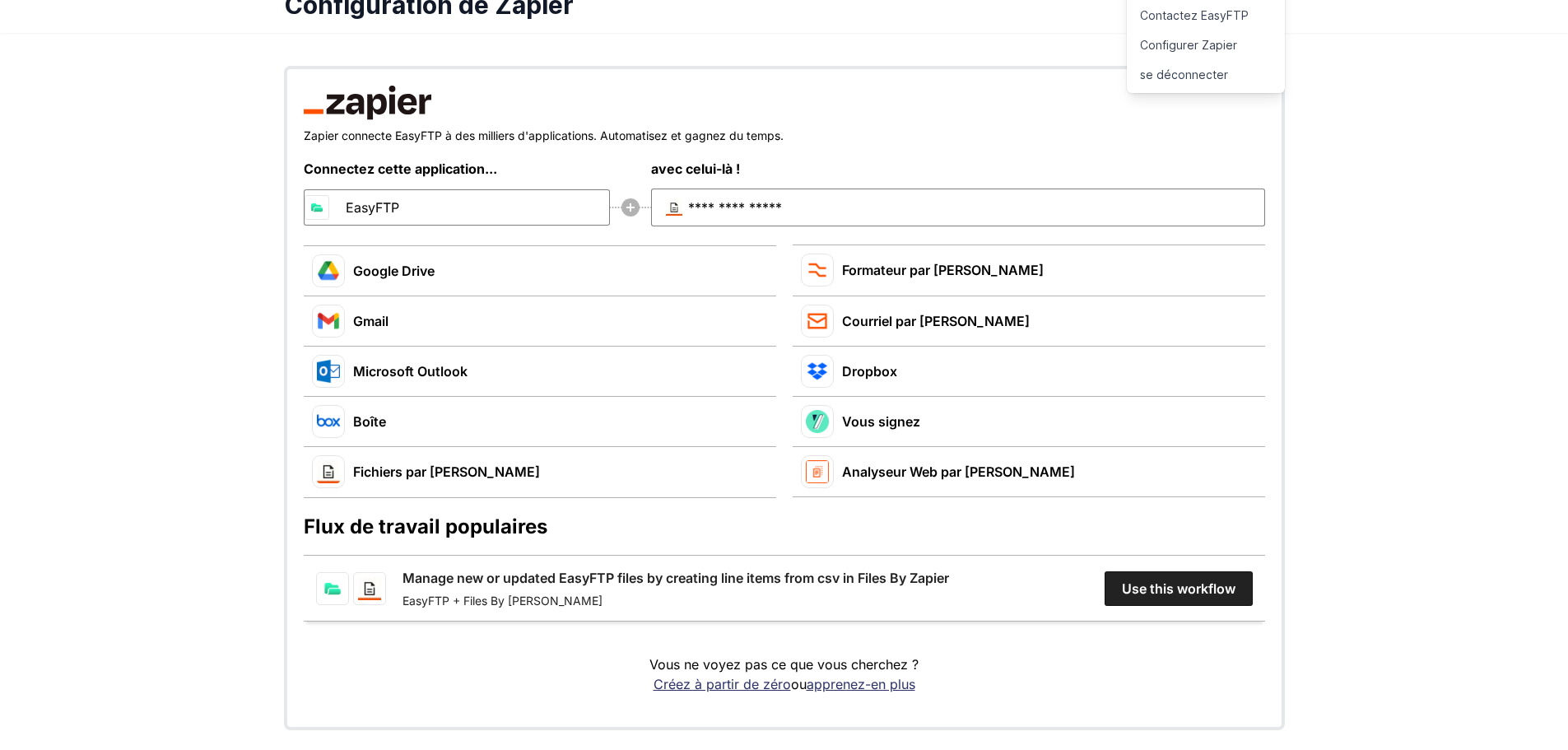
click at [403, 588] on link "Manage new or updated EasyFTP files by creating line items from csv in Files By…" at bounding box center [676, 577] width 546 height 19
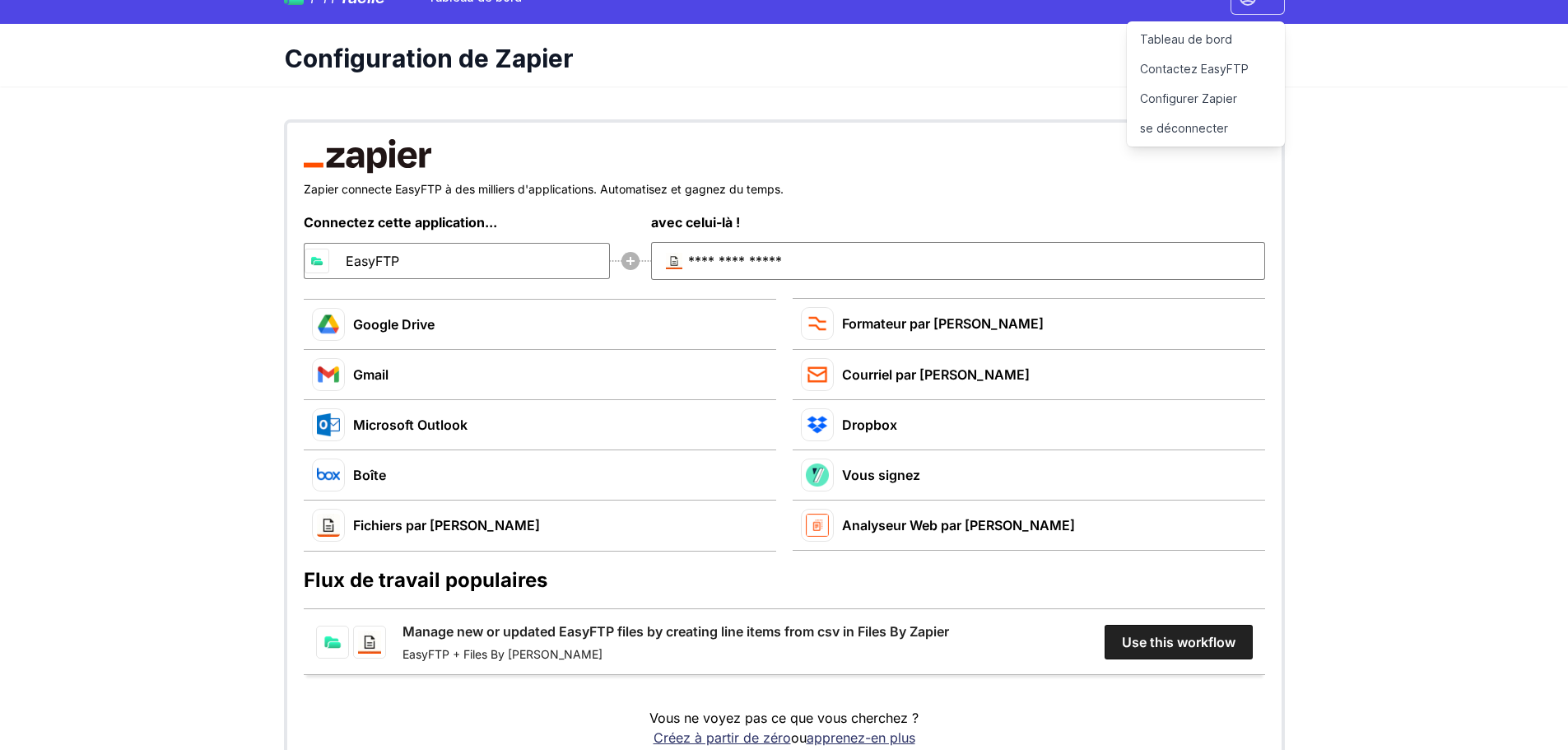
scroll to position [0, 0]
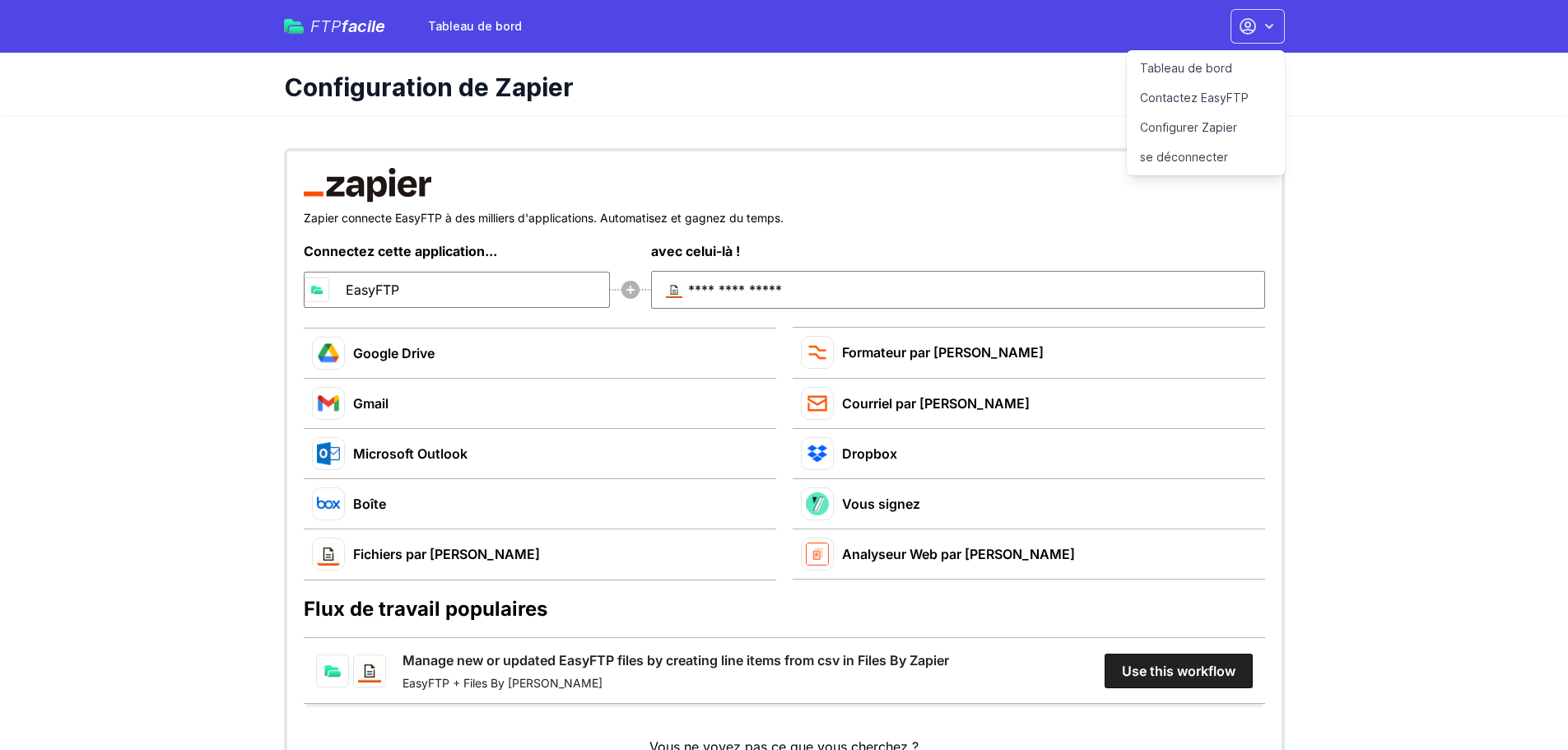
click at [1361, 339] on main at bounding box center [784, 480] width 1568 height 731
click at [356, 32] on font "facile" at bounding box center [363, 27] width 43 height 19
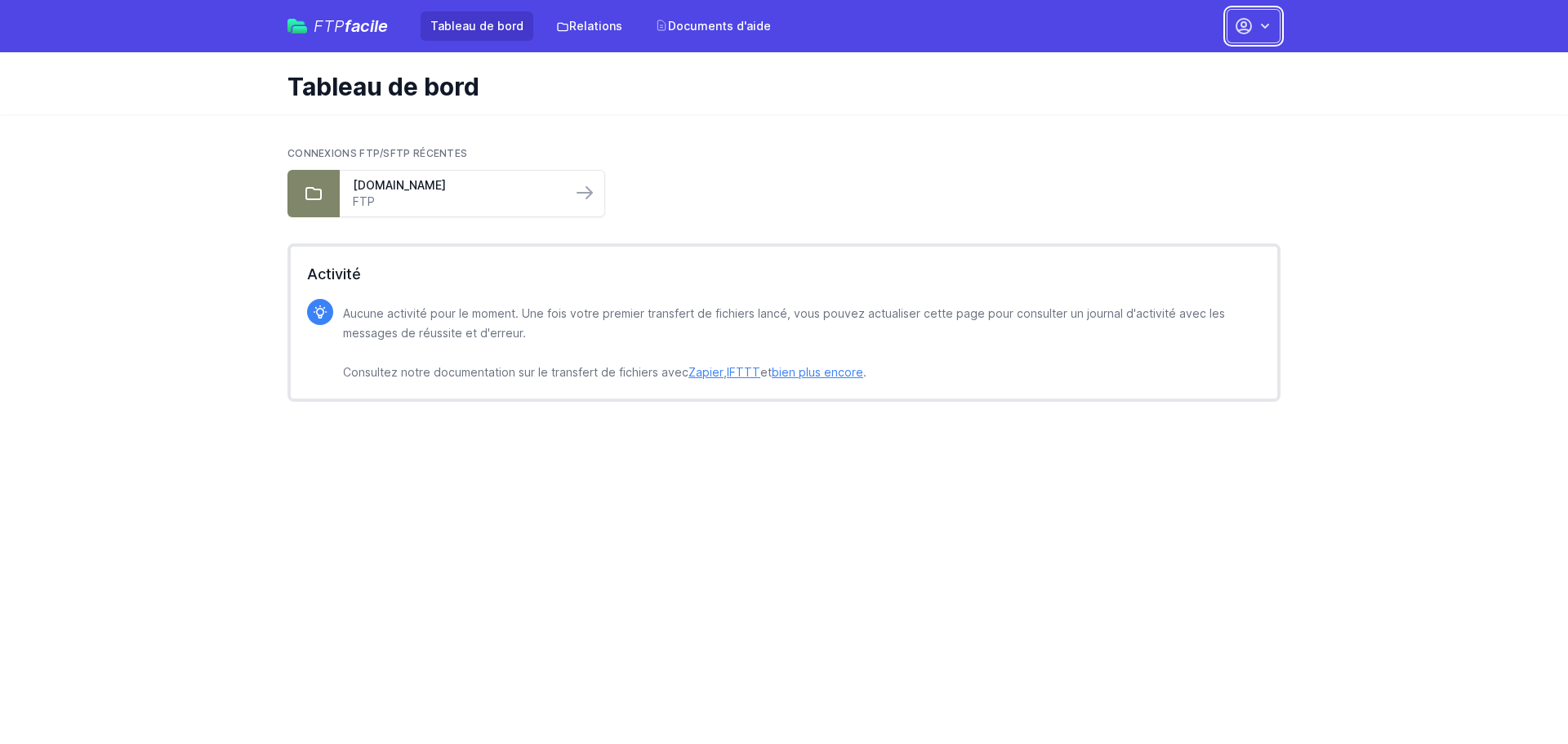
click at [1264, 27] on button "button" at bounding box center [1253, 25] width 54 height 34
click at [1200, 90] on link "Votre profil" at bounding box center [1202, 97] width 156 height 29
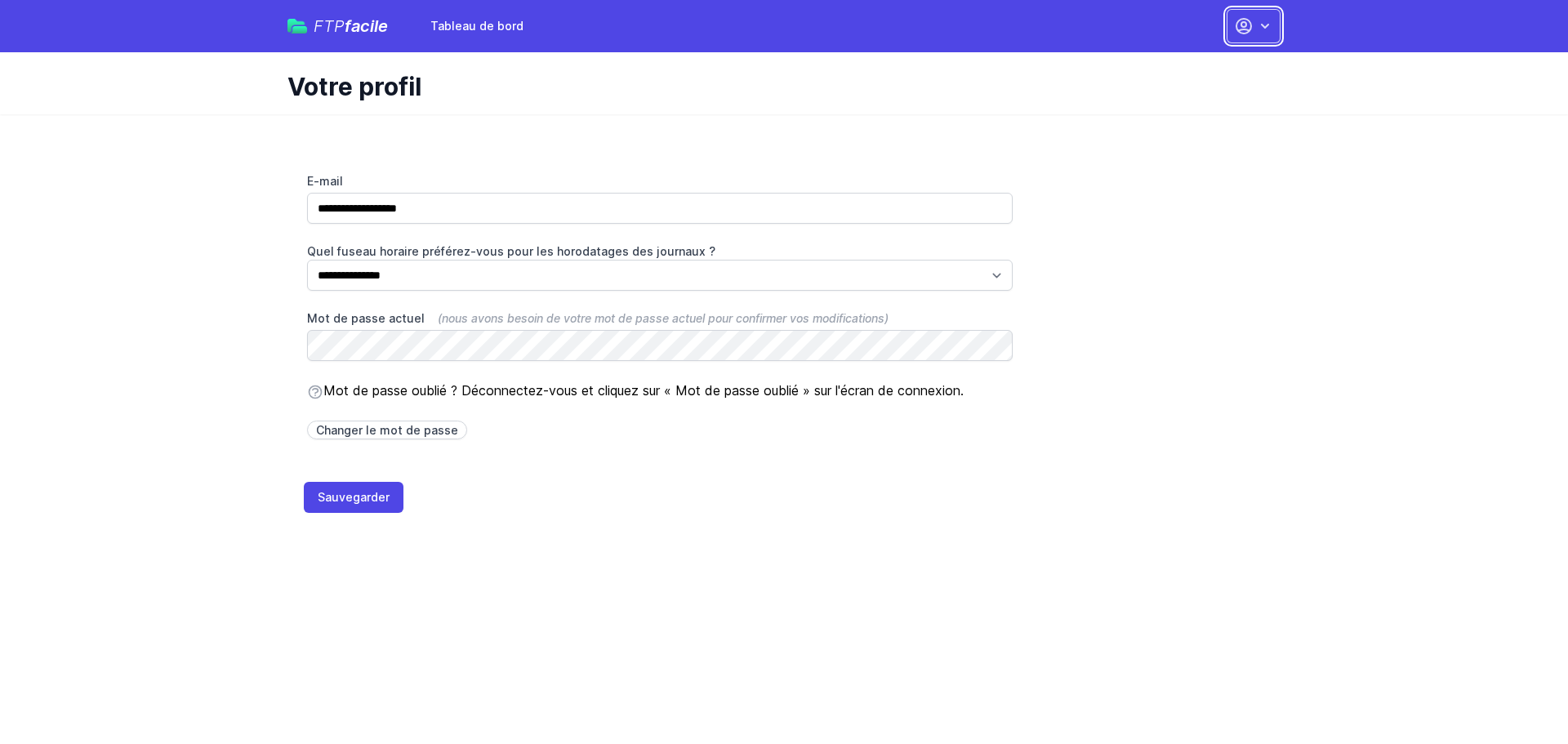
click at [1232, 38] on button "button" at bounding box center [1253, 25] width 54 height 34
click at [1177, 69] on font "Tableau de bord" at bounding box center [1182, 68] width 91 height 14
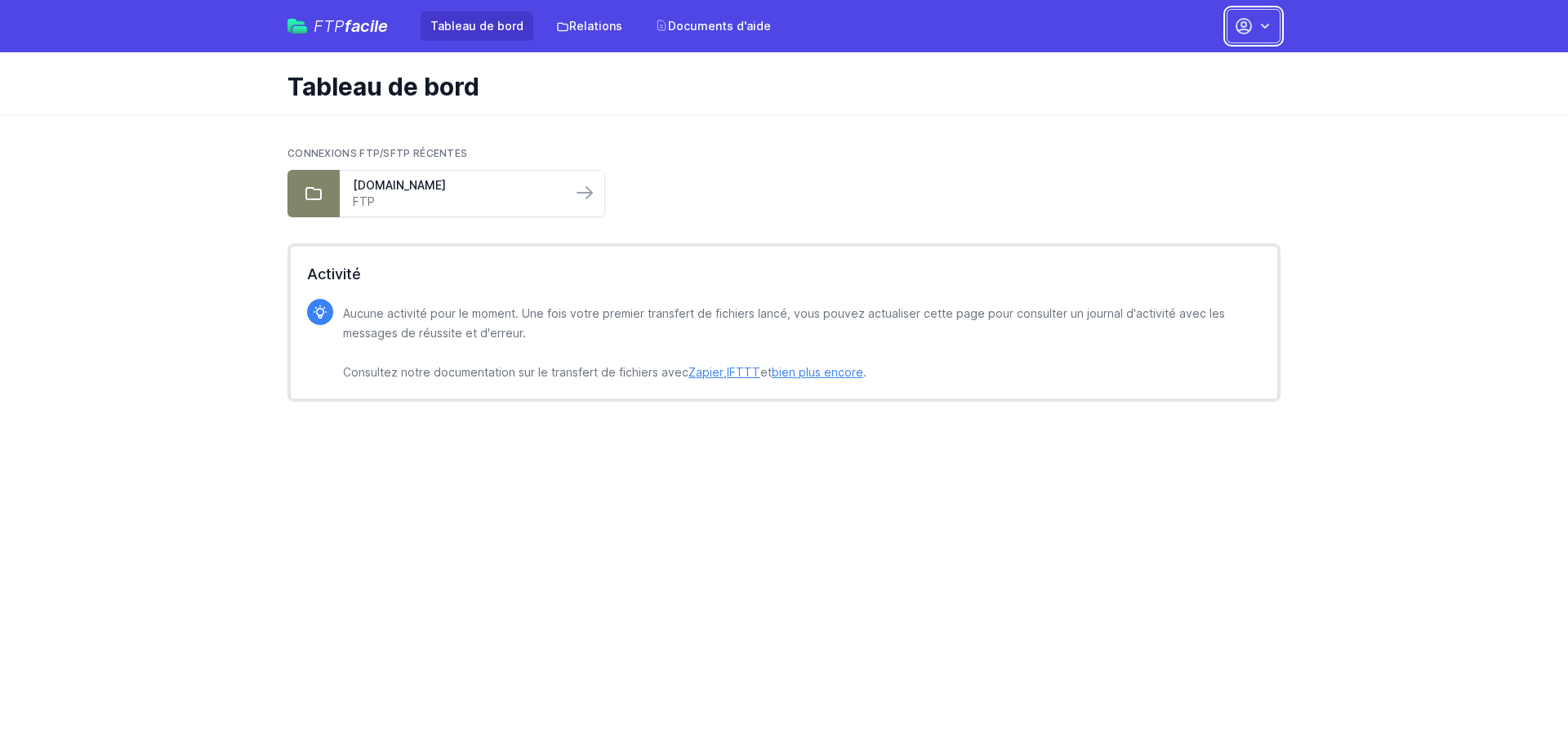
click at [1270, 27] on icon "button" at bounding box center [1265, 25] width 17 height 17
click at [1182, 103] on font "Votre profil" at bounding box center [1167, 97] width 61 height 14
